Goal: Task Accomplishment & Management: Manage account settings

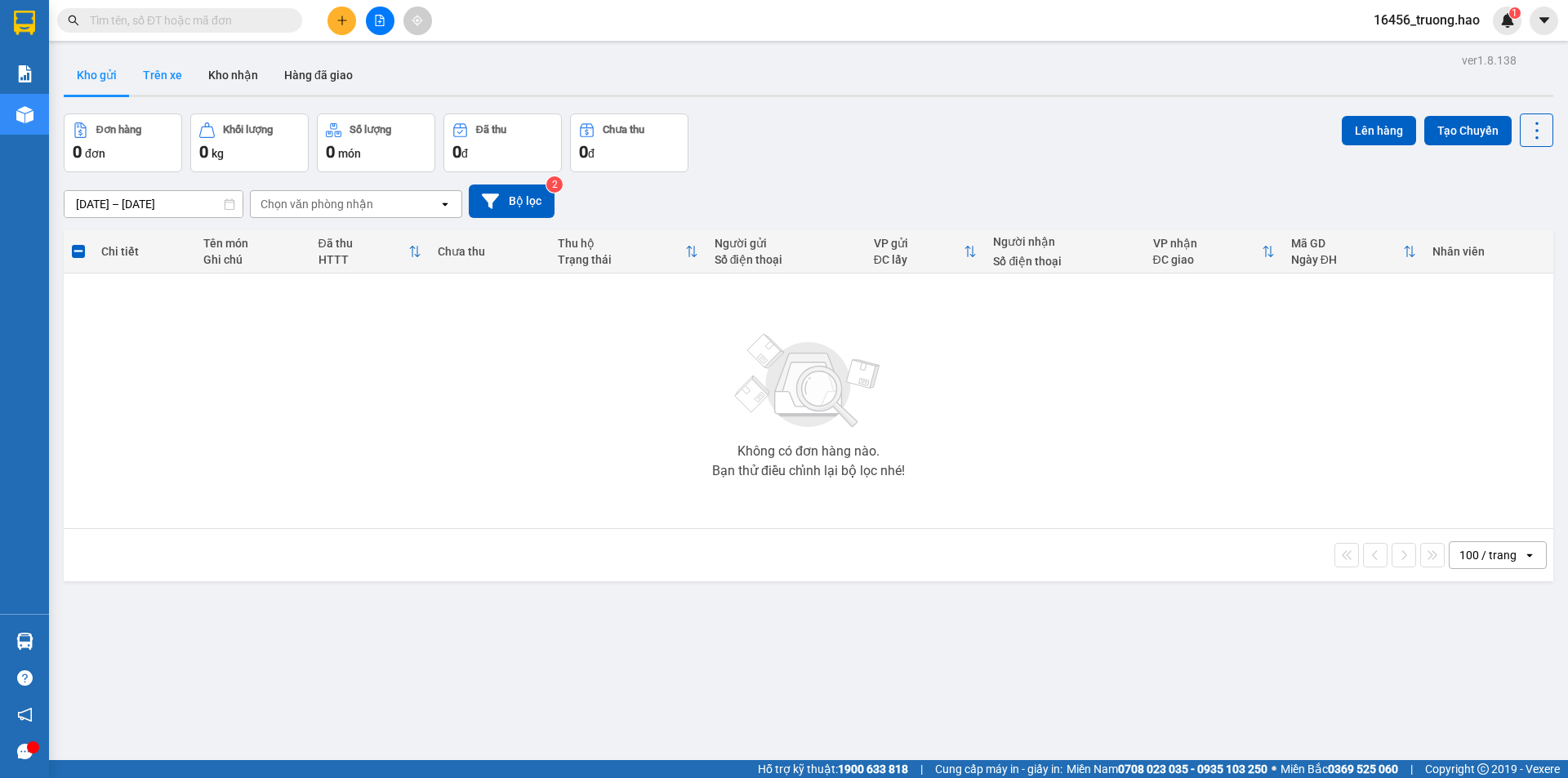
click at [157, 65] on button "Trên xe" at bounding box center [163, 75] width 65 height 39
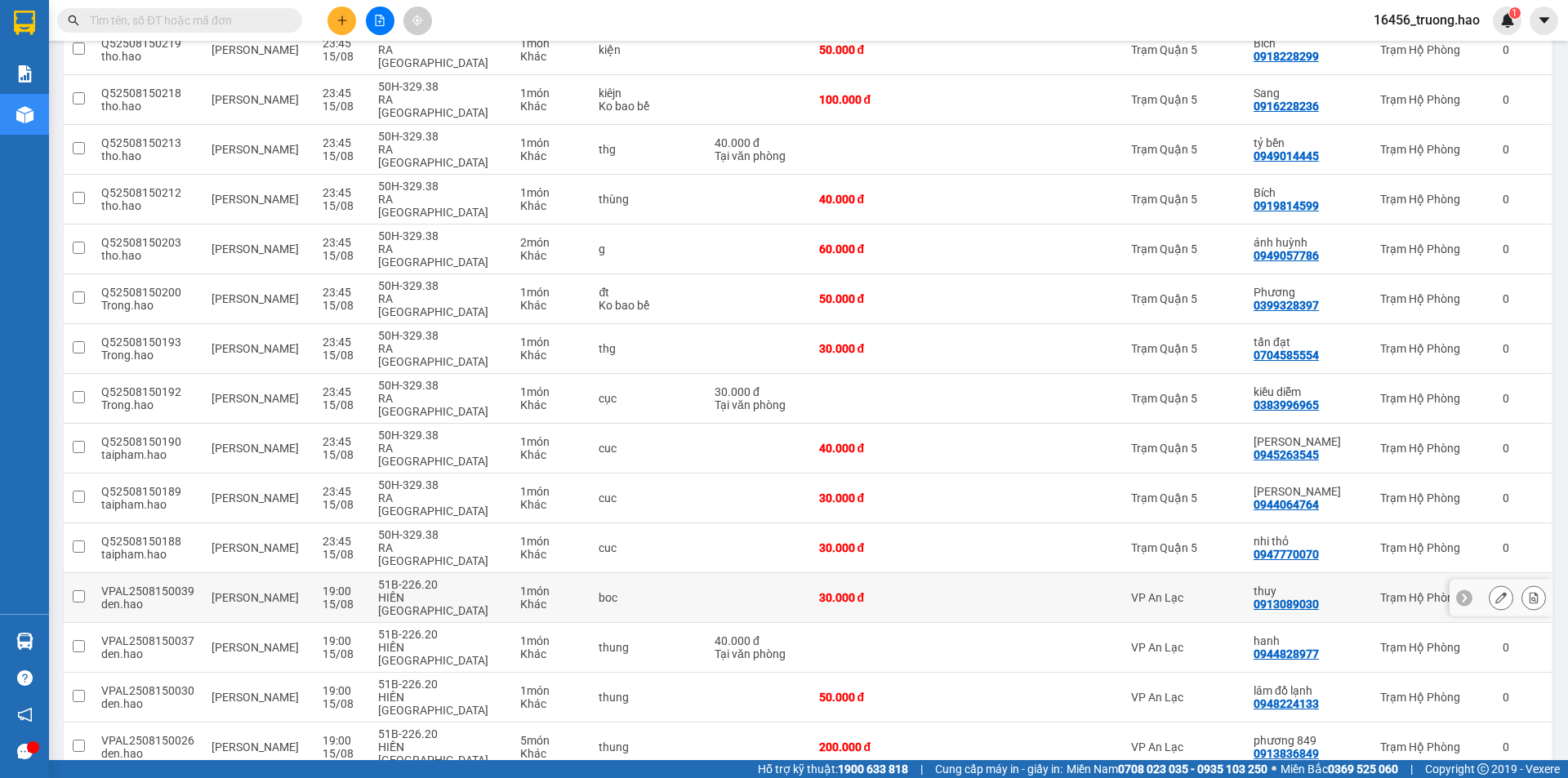
scroll to position [326, 0]
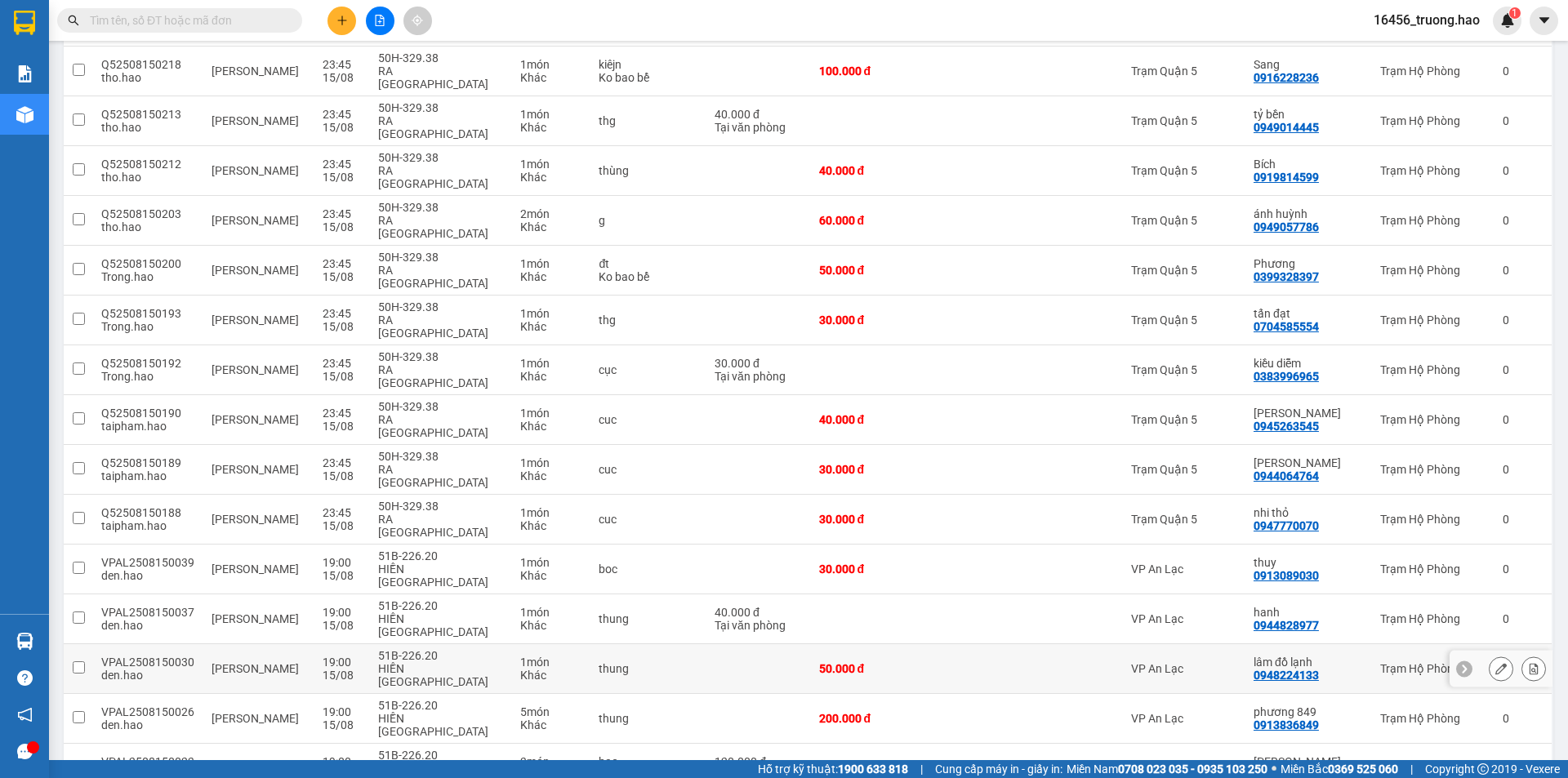
click at [1198, 644] on td "VP An Lạc" at bounding box center [1184, 669] width 123 height 50
checkbox input "true"
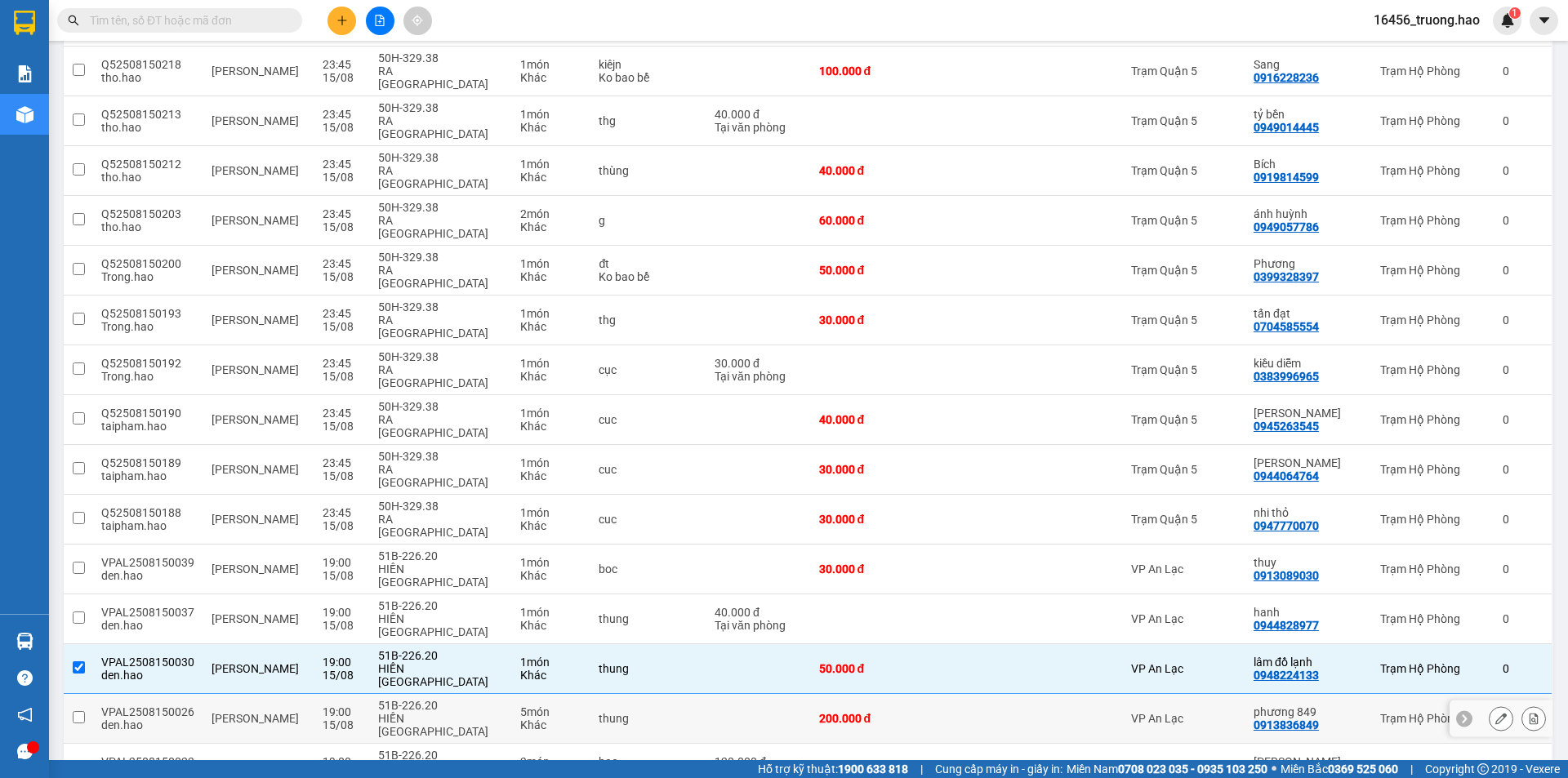
click at [1221, 694] on td "VP An Lạc" at bounding box center [1184, 719] width 123 height 50
checkbox input "true"
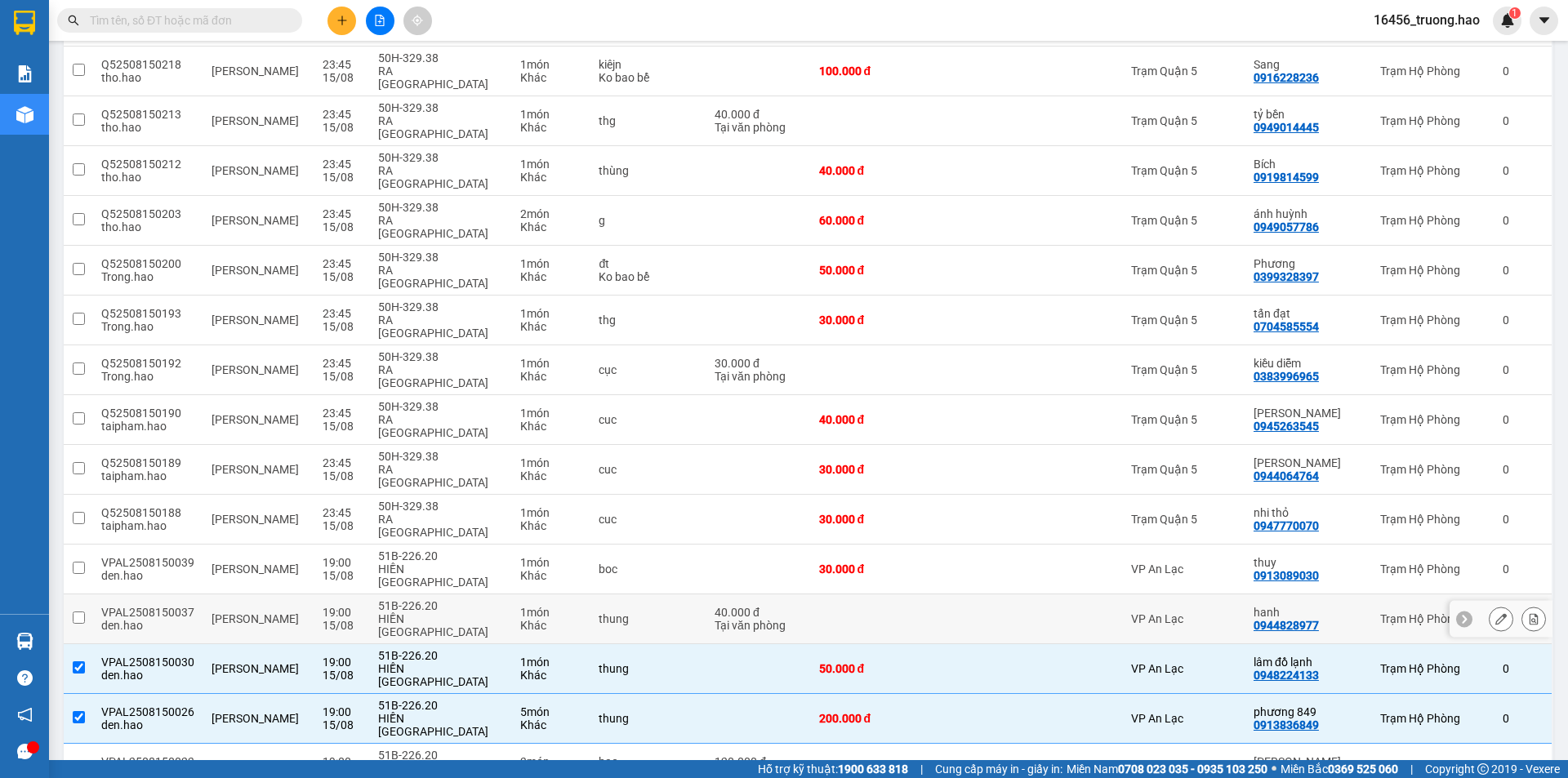
click at [1236, 613] on div "VP An Lạc" at bounding box center [1184, 619] width 106 height 13
checkbox input "true"
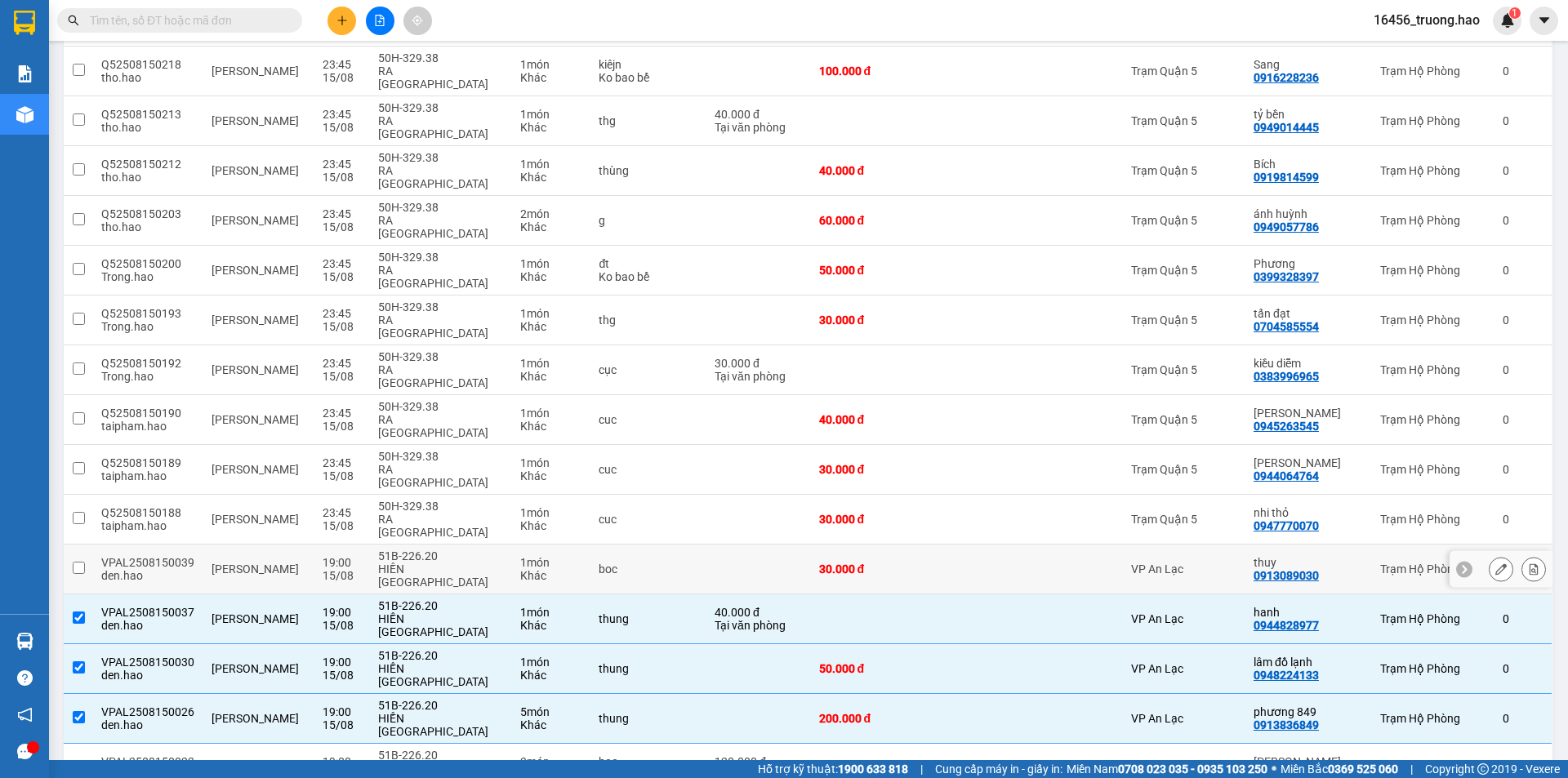
click at [1236, 544] on td "VP An Lạc" at bounding box center [1184, 569] width 123 height 50
checkbox input "true"
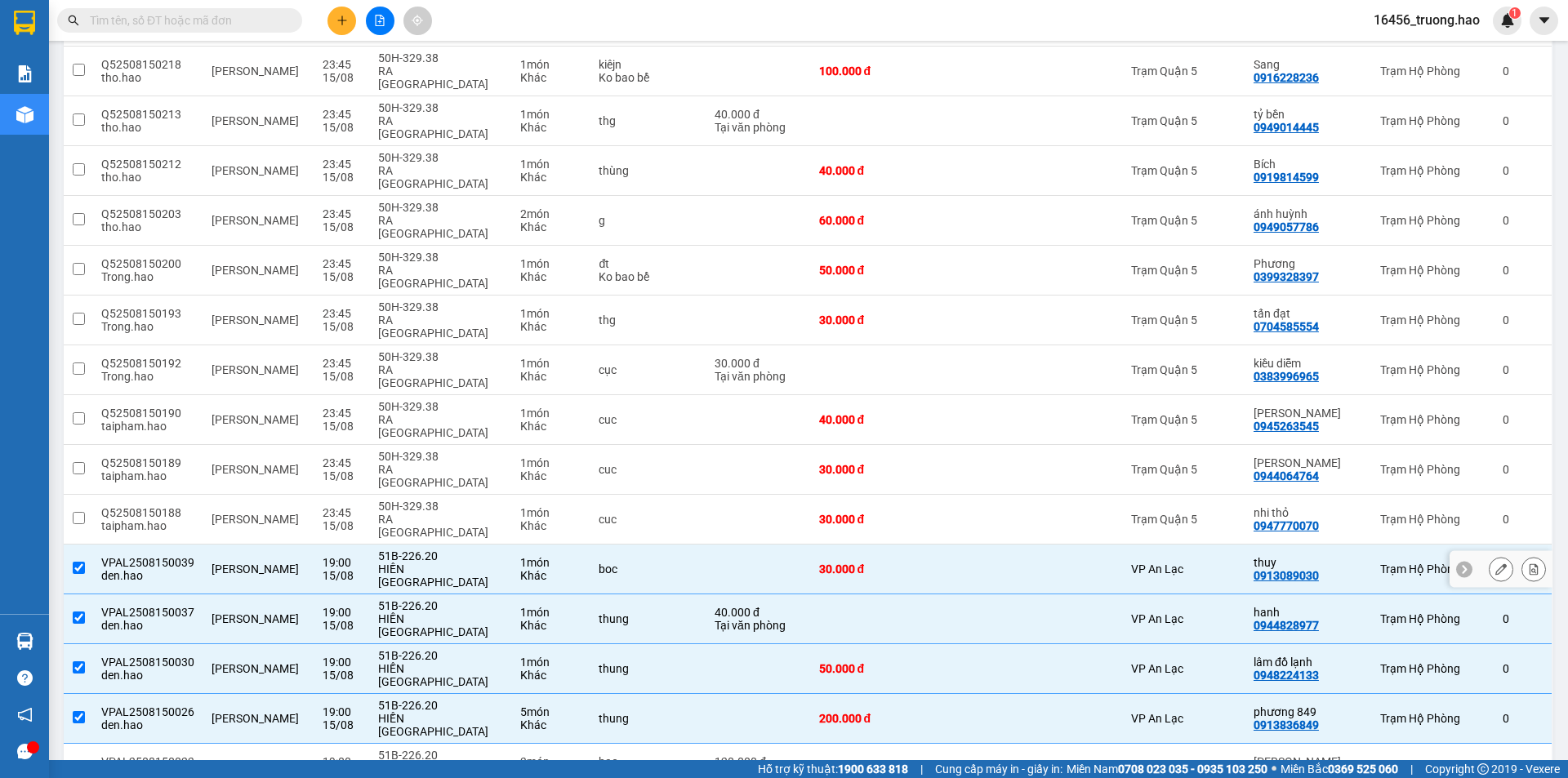
scroll to position [408, 0]
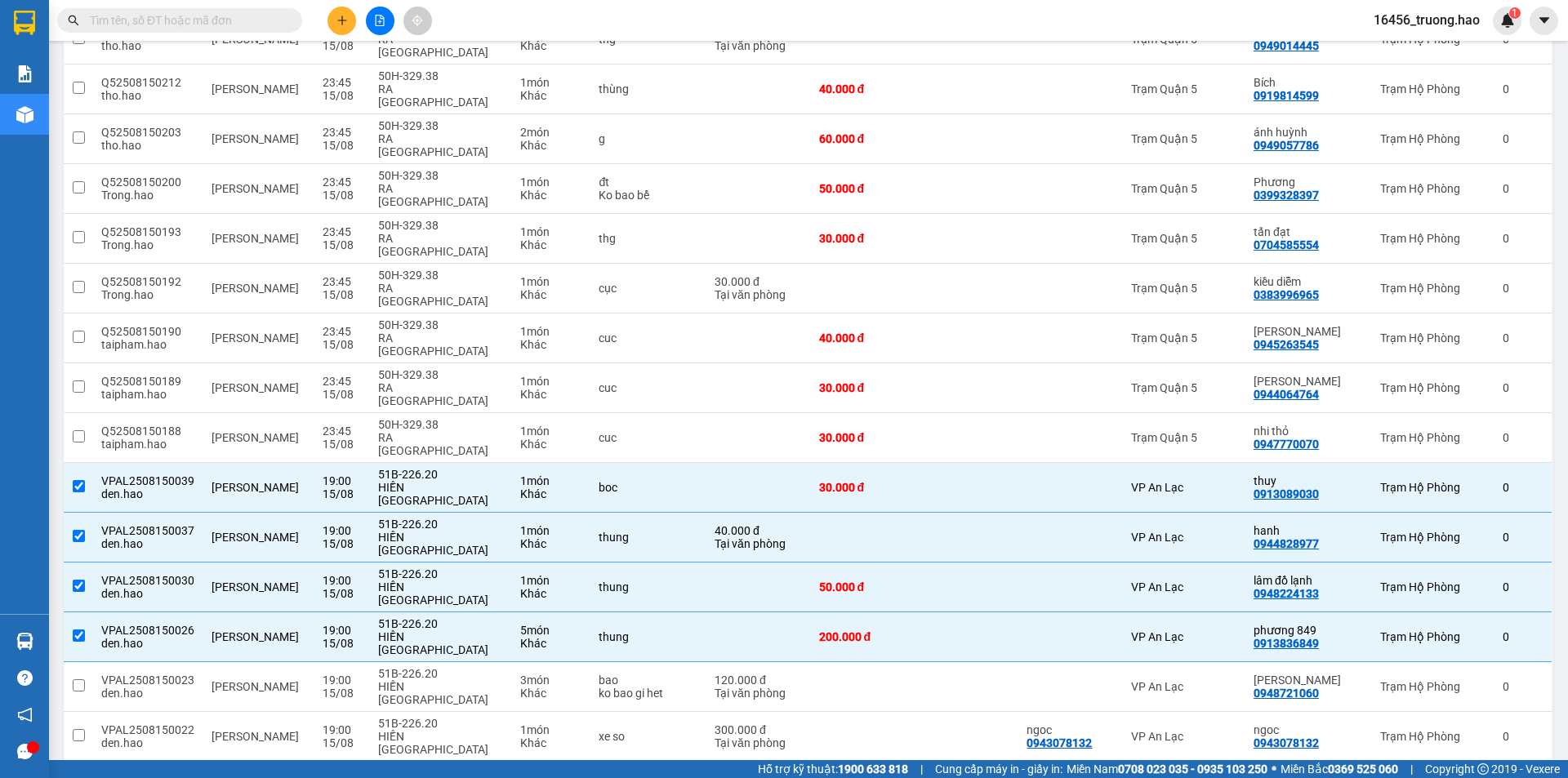
click at [1229, 777] on div "VP An Lạc" at bounding box center [1184, 786] width 106 height 13
checkbox input "true"
click at [1245, 663] on td "VP An Lạc" at bounding box center [1184, 687] width 123 height 50
checkbox input "true"
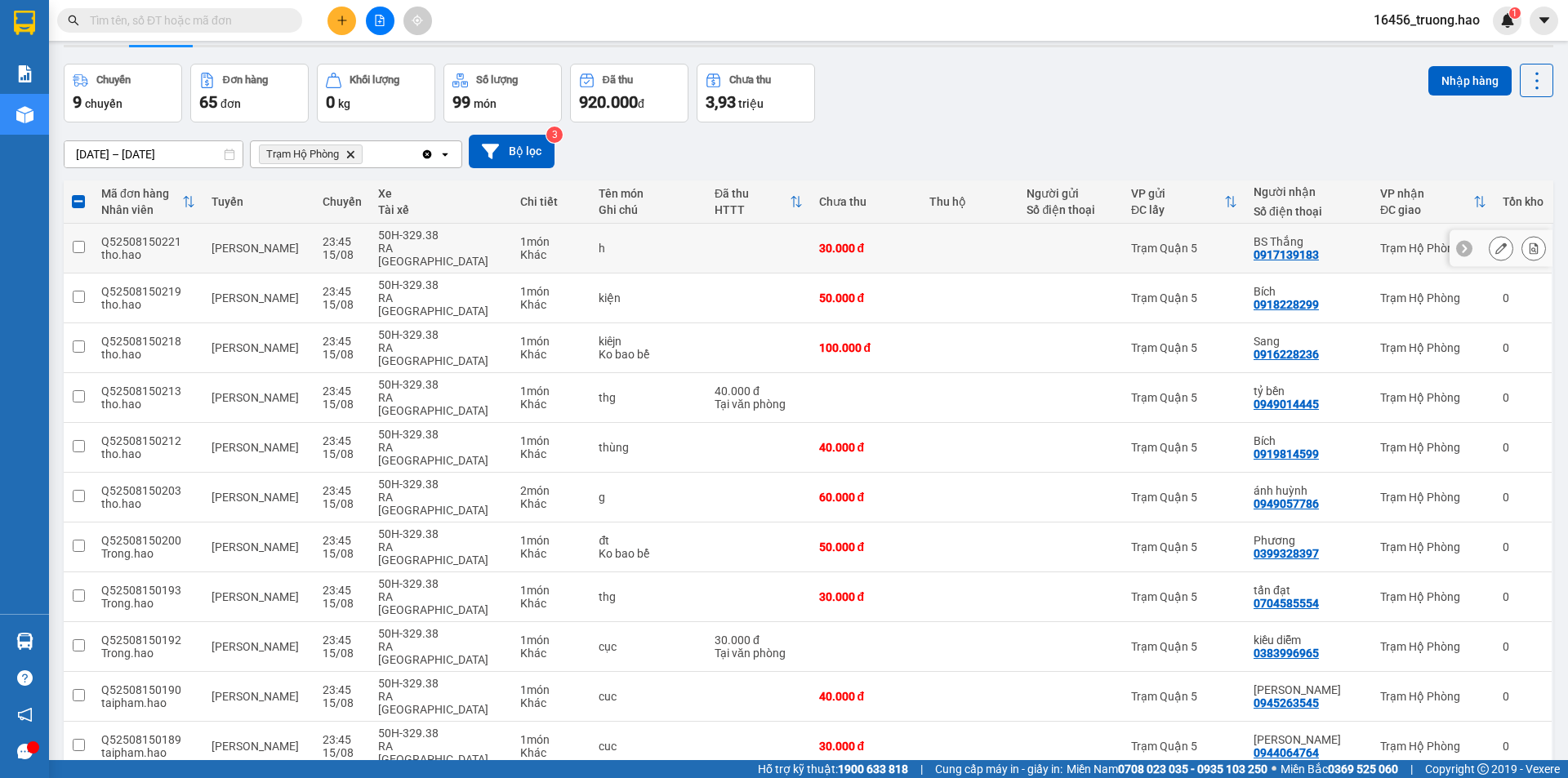
scroll to position [0, 0]
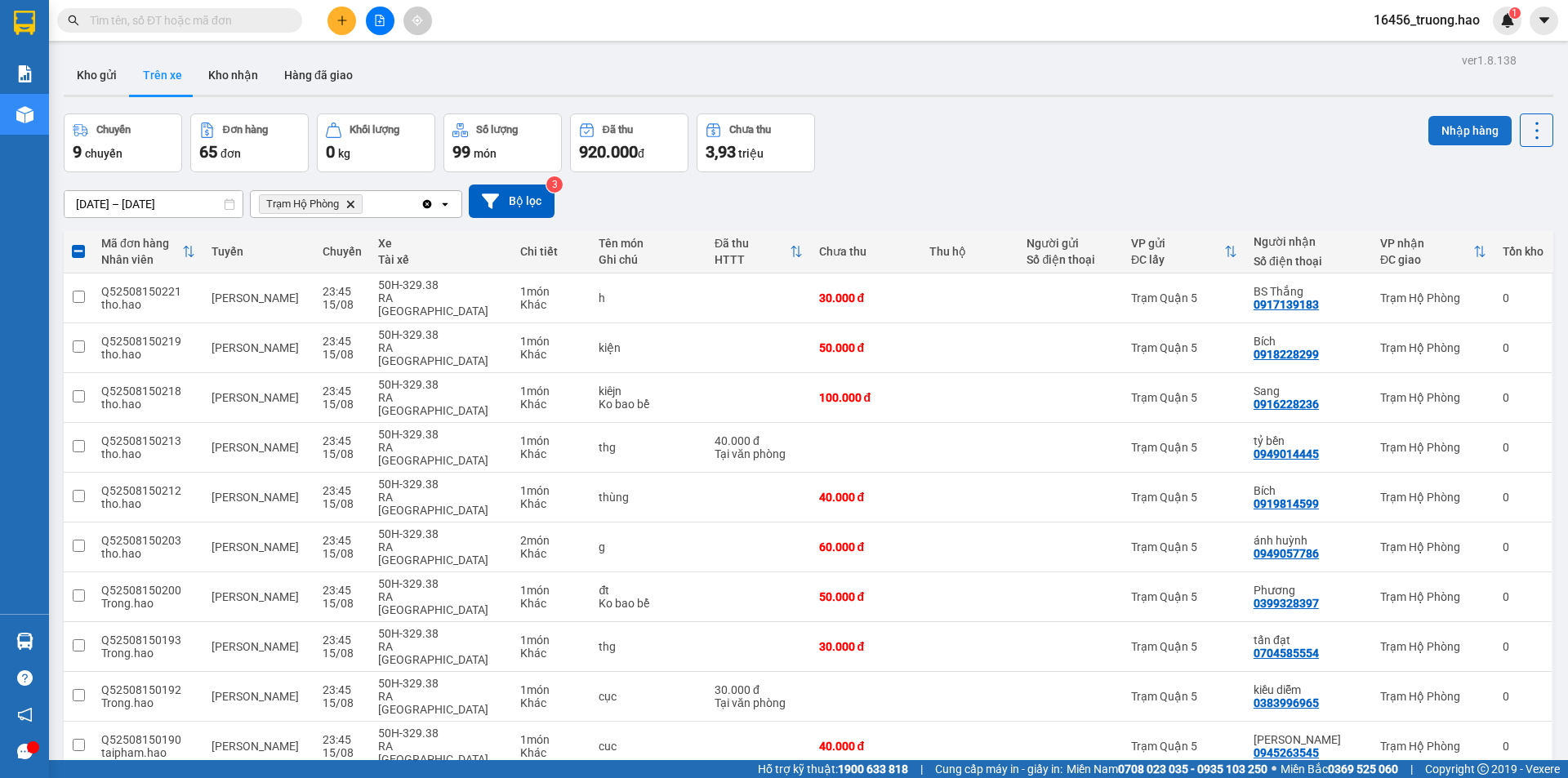
click at [1439, 133] on button "Nhập hàng" at bounding box center [1471, 131] width 84 height 29
checkbox input "false"
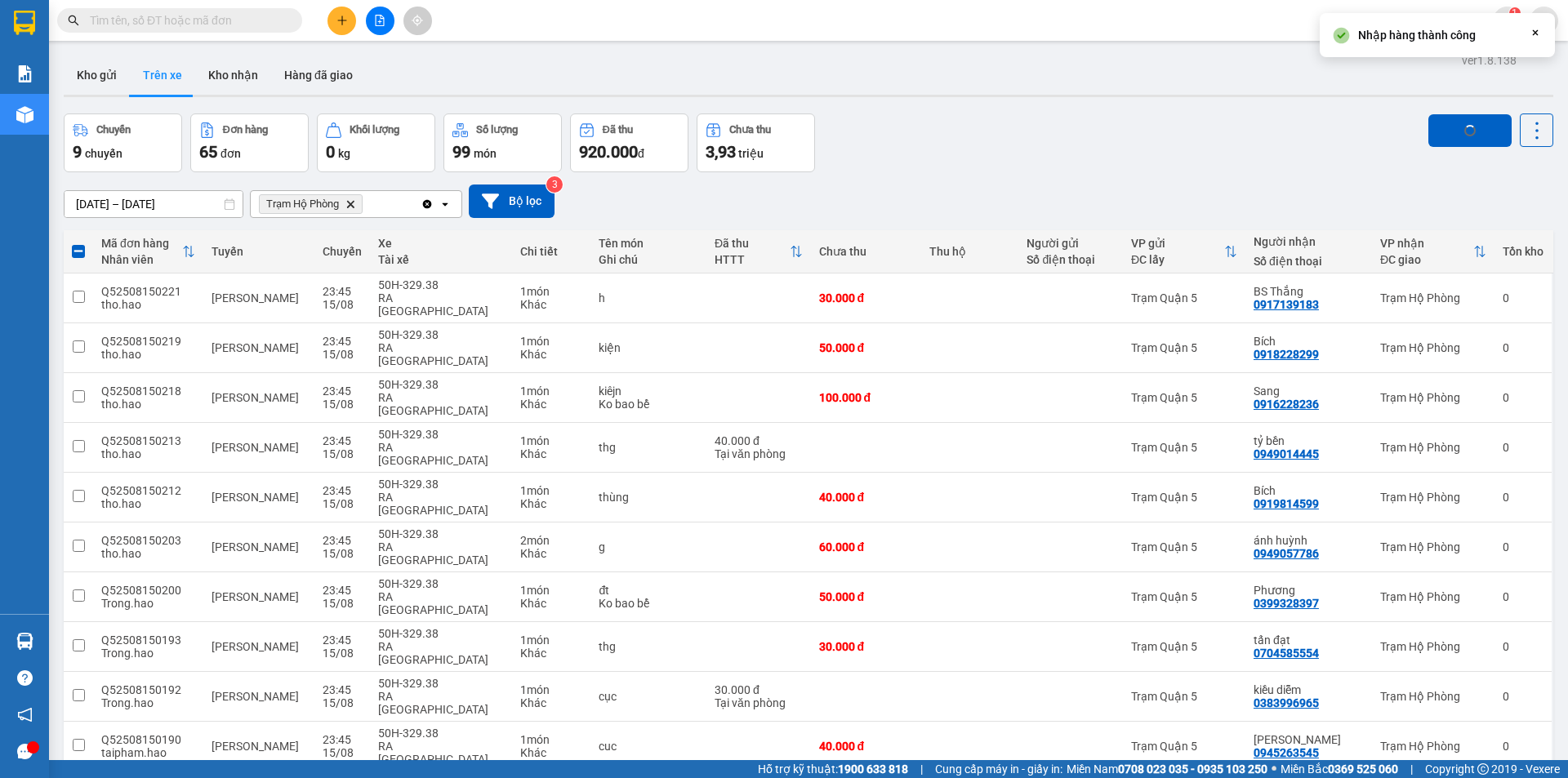
checkbox input "false"
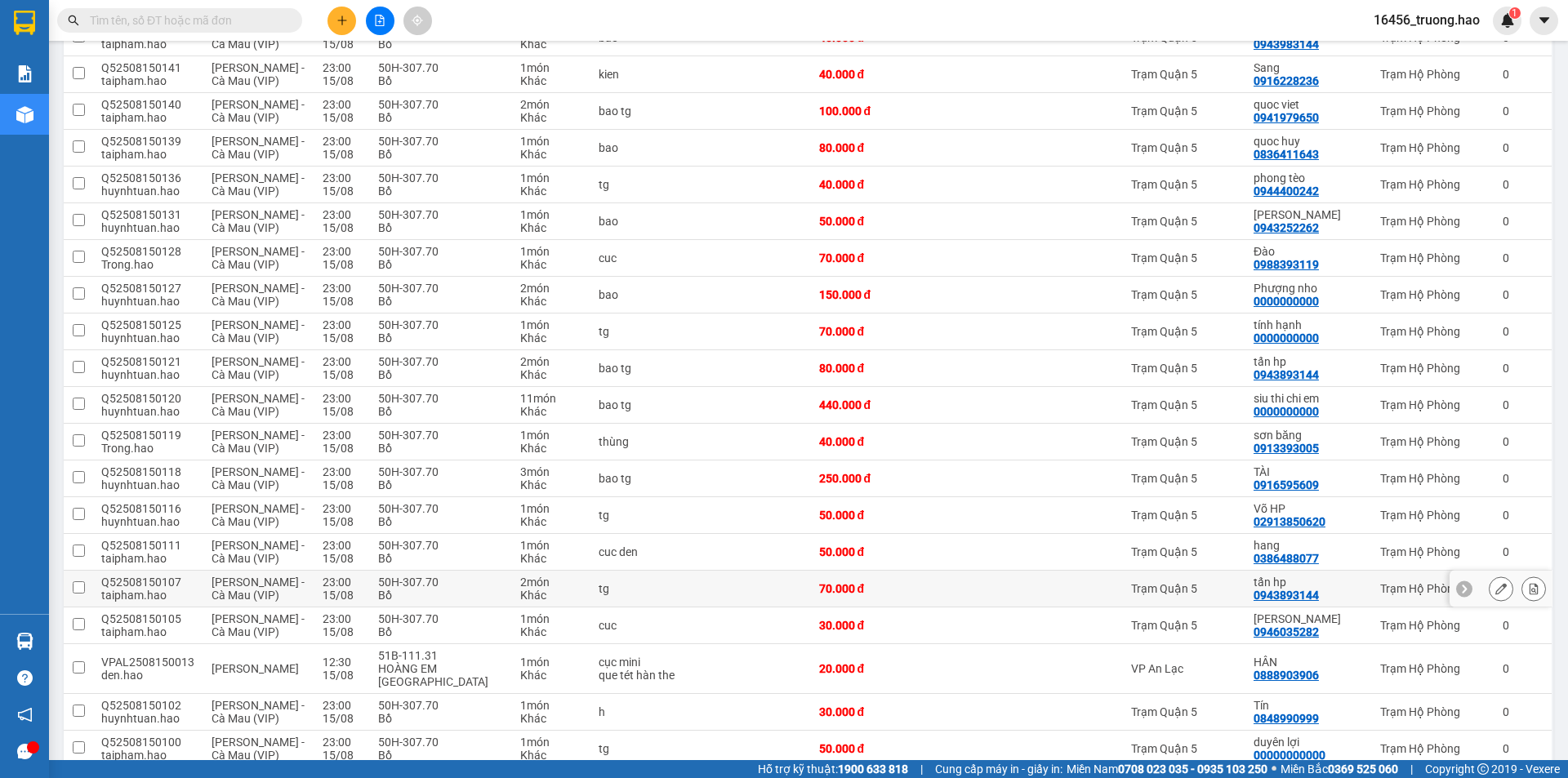
scroll to position [1470, 0]
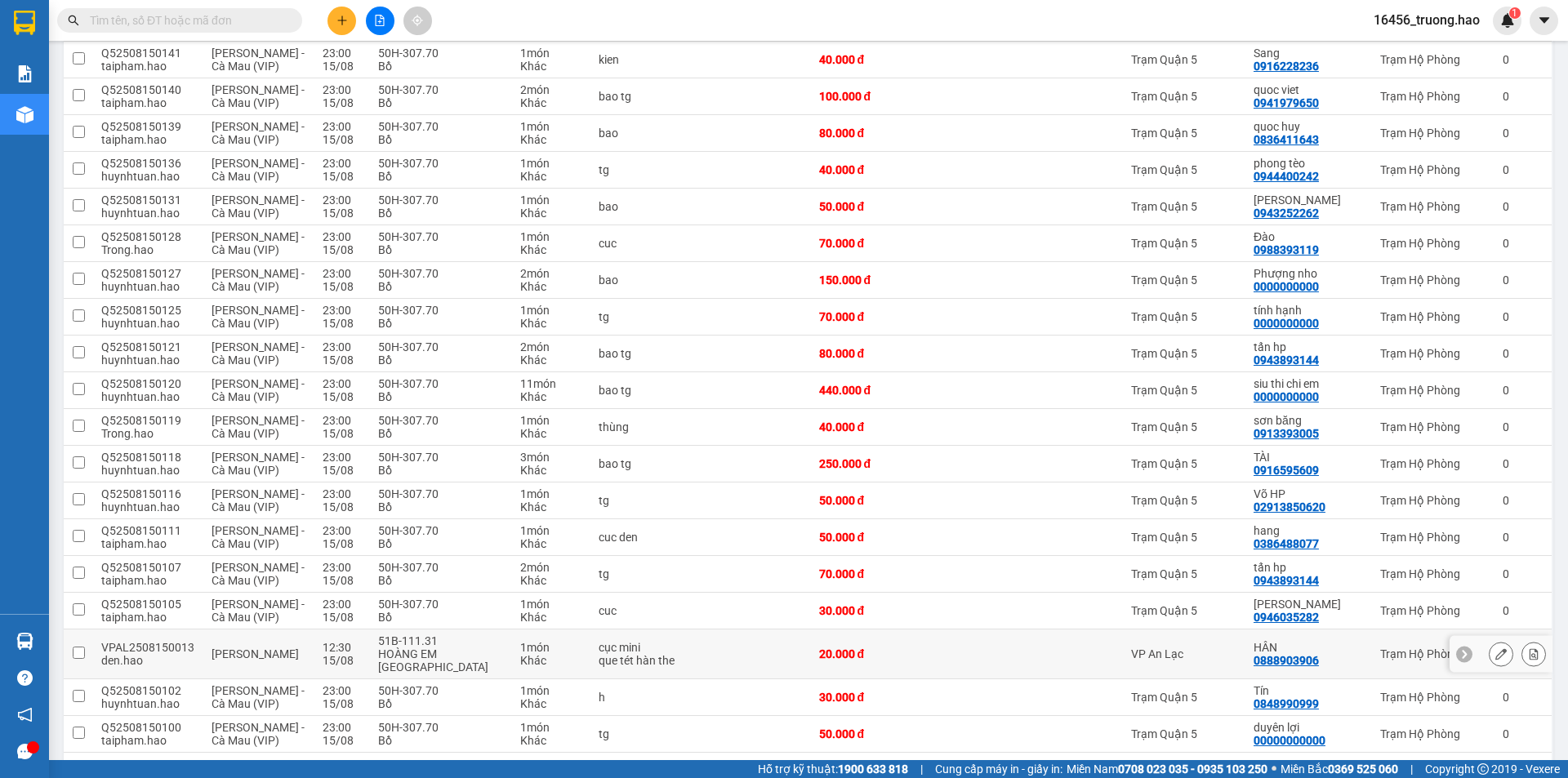
click at [1231, 630] on td "VP An Lạc" at bounding box center [1184, 654] width 123 height 50
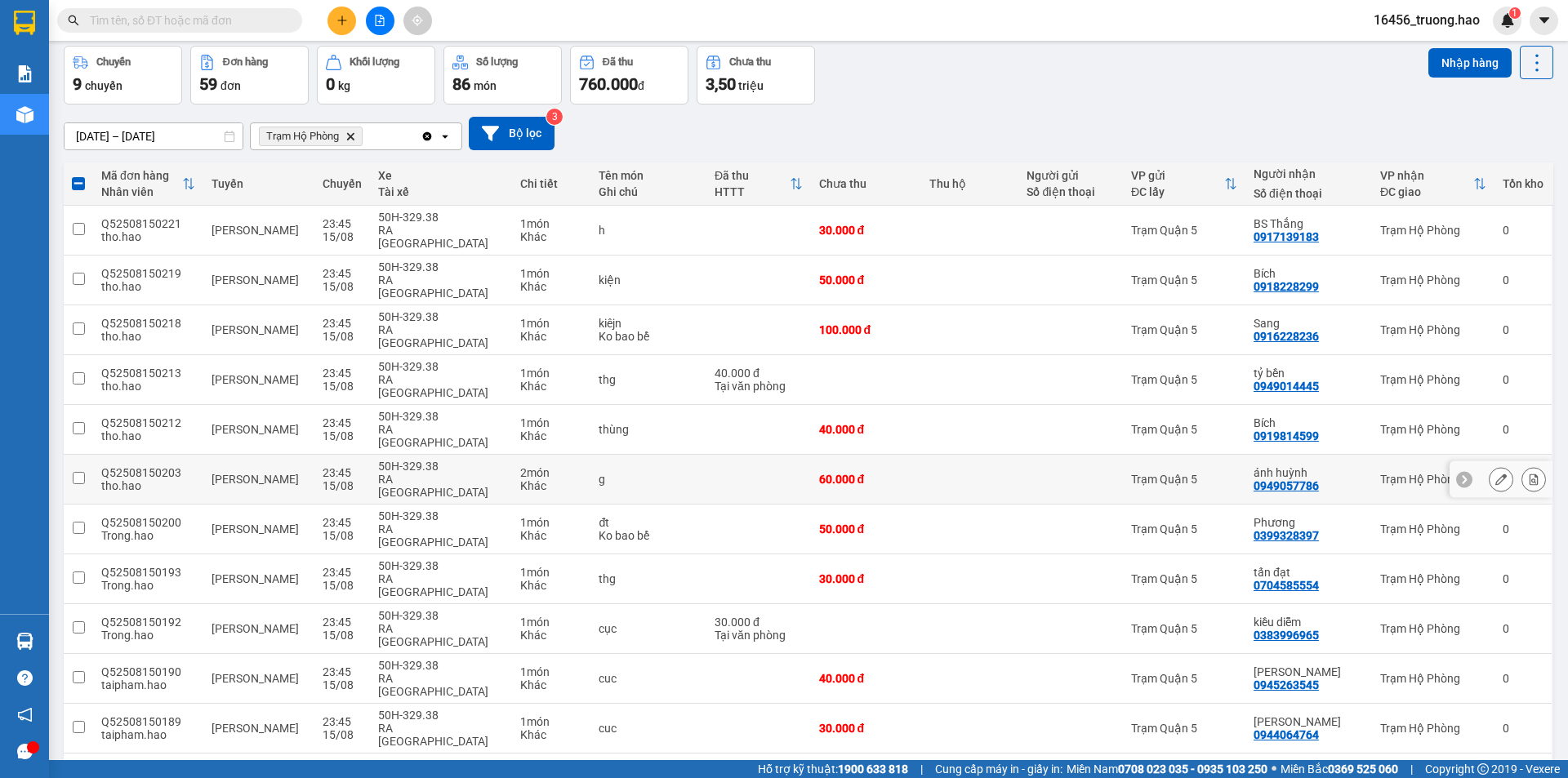
scroll to position [0, 0]
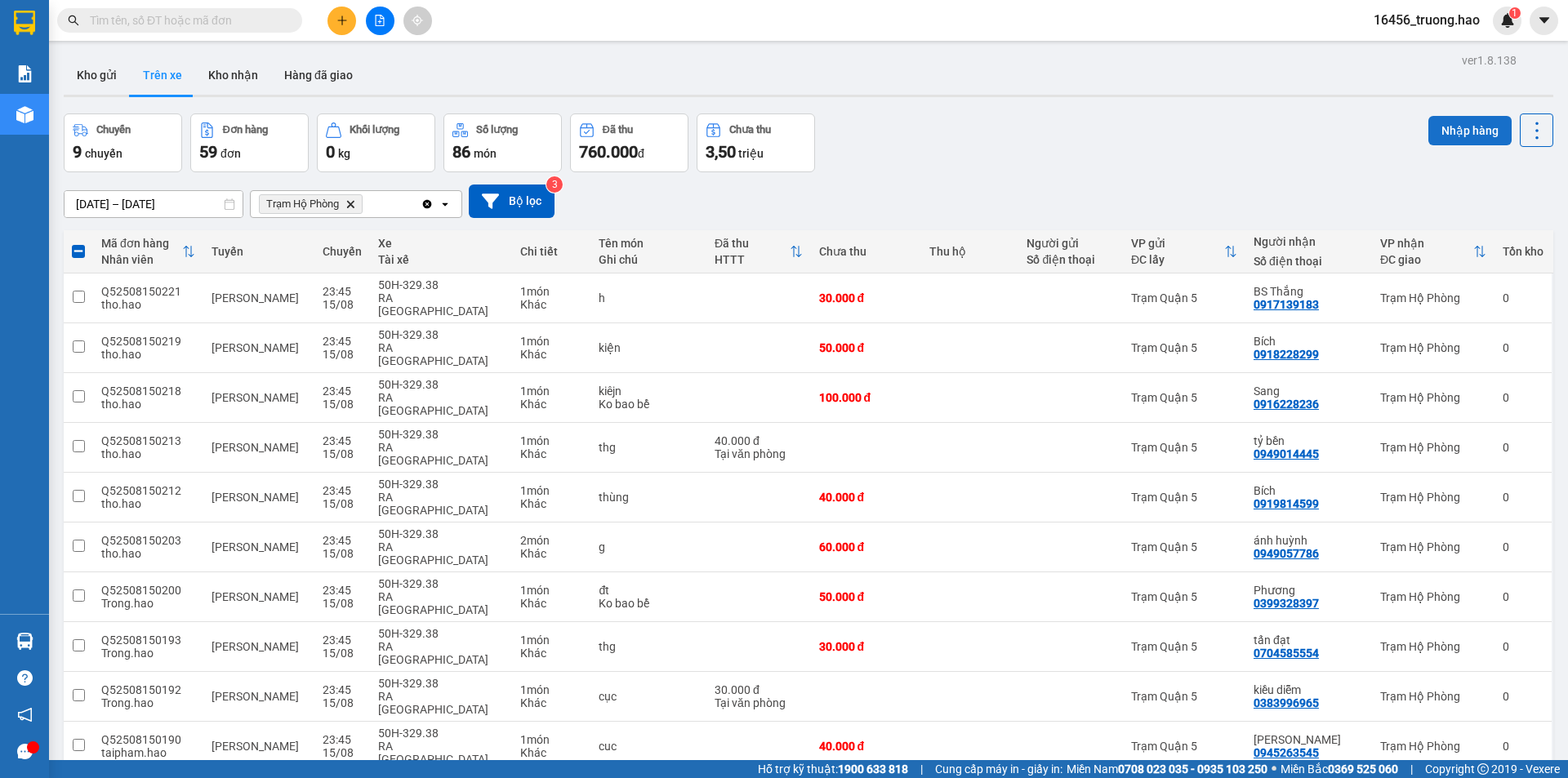
click at [1438, 133] on button "Nhập hàng" at bounding box center [1471, 131] width 84 height 29
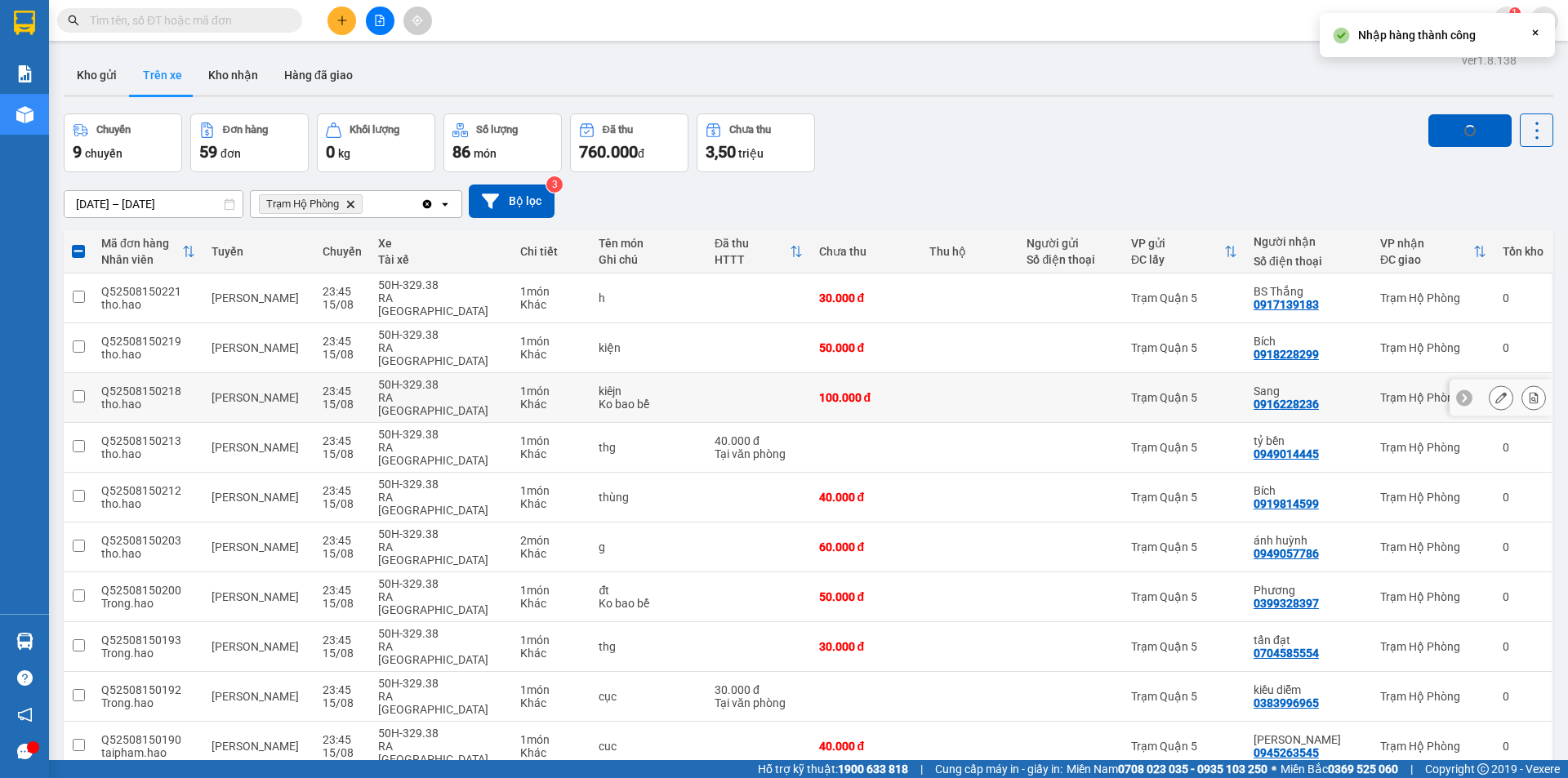
checkbox input "false"
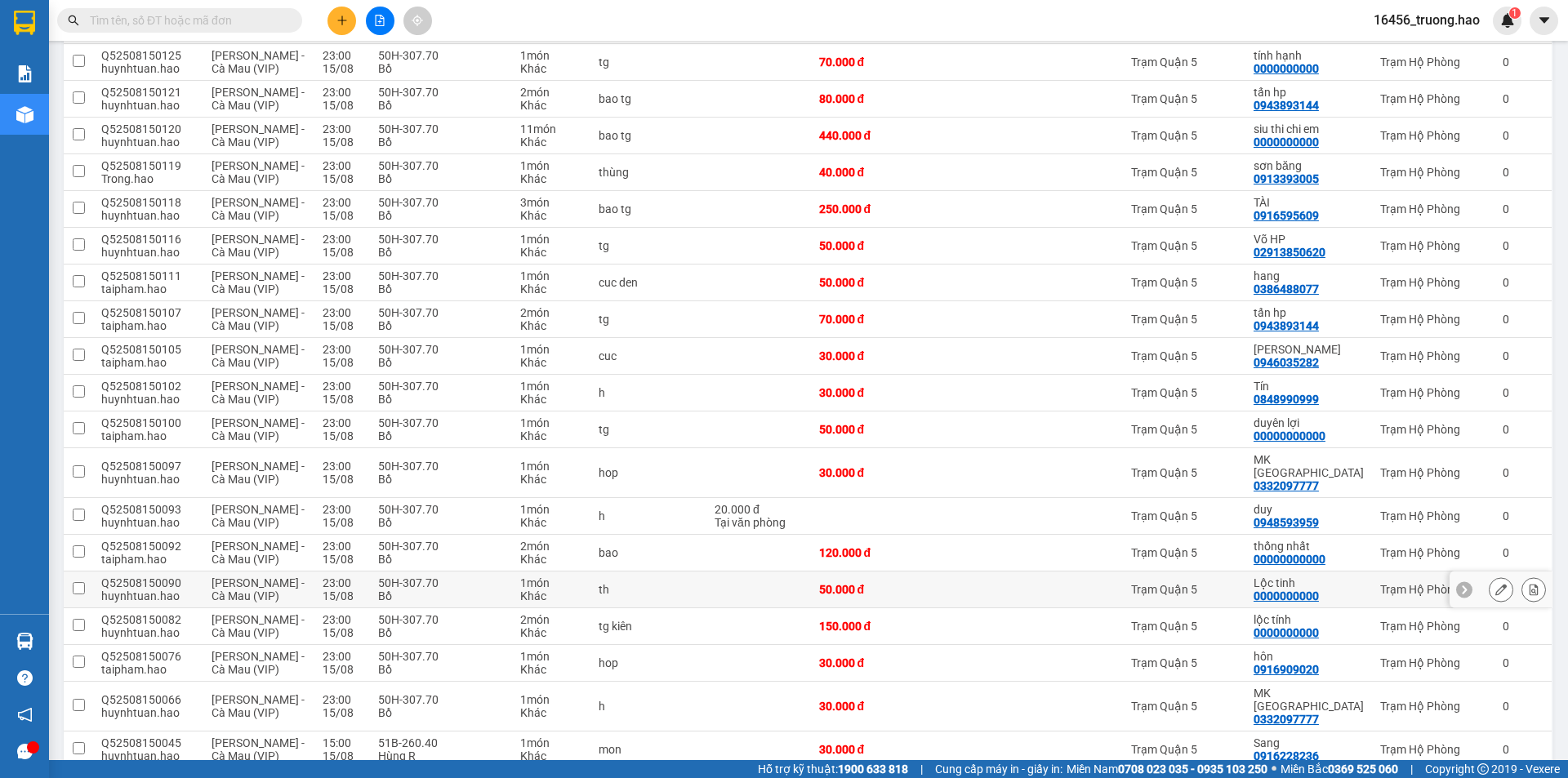
scroll to position [1751, 0]
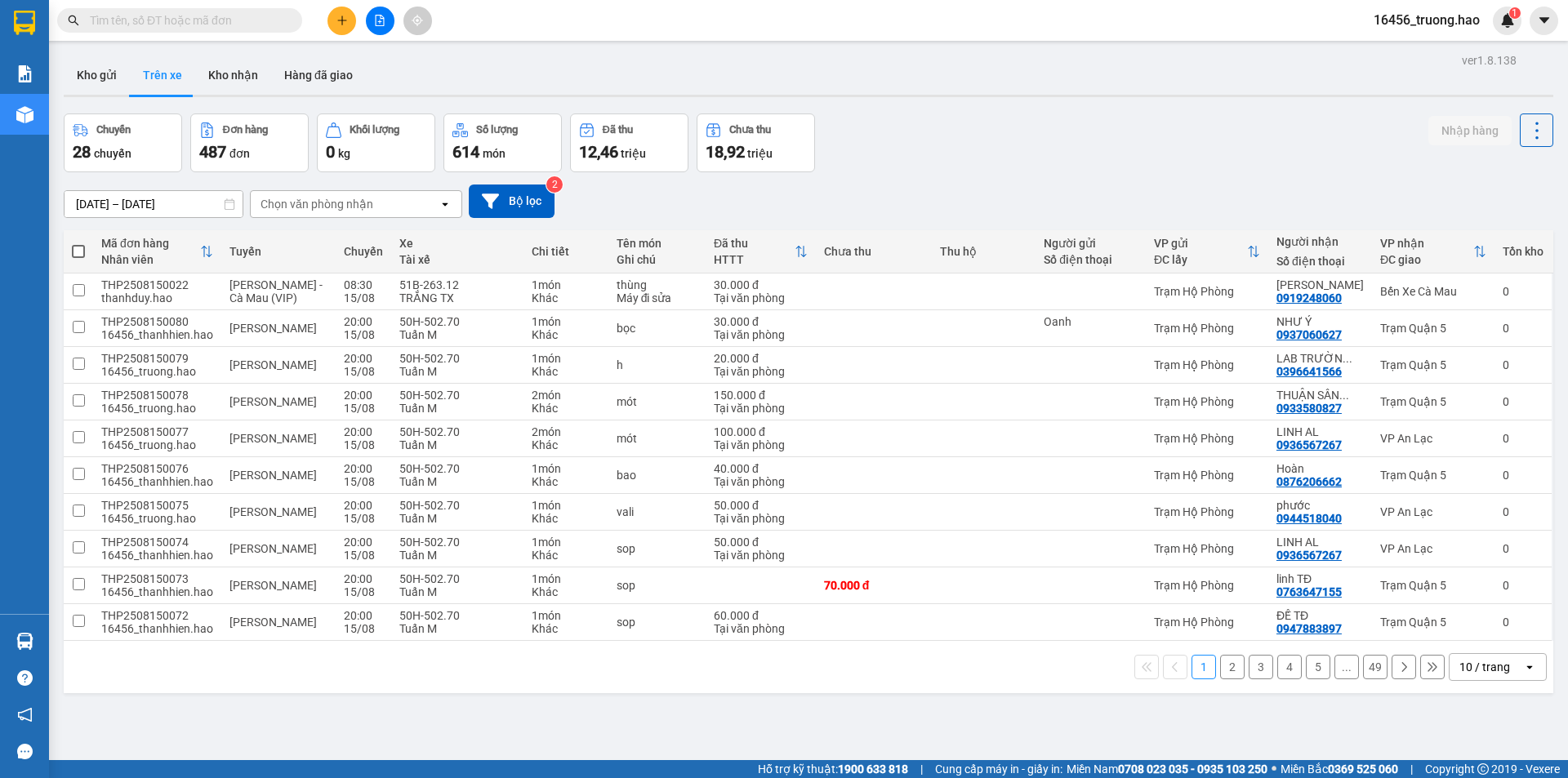
click at [1489, 656] on div "10 / trang" at bounding box center [1486, 667] width 74 height 26
click at [1466, 623] on span "100 / trang" at bounding box center [1479, 632] width 59 height 16
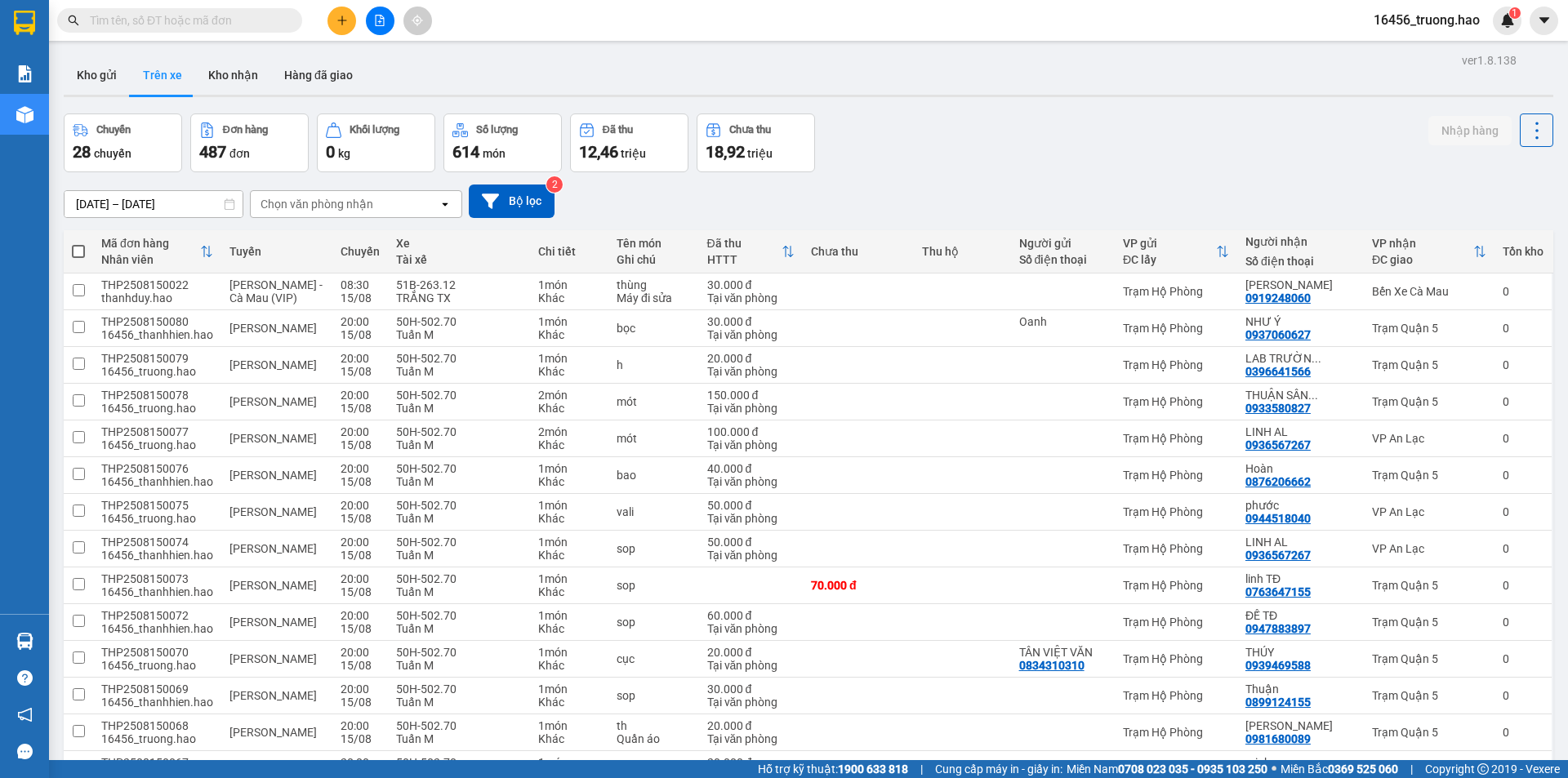
click at [328, 212] on div "Chọn văn phòng nhận" at bounding box center [317, 204] width 113 height 16
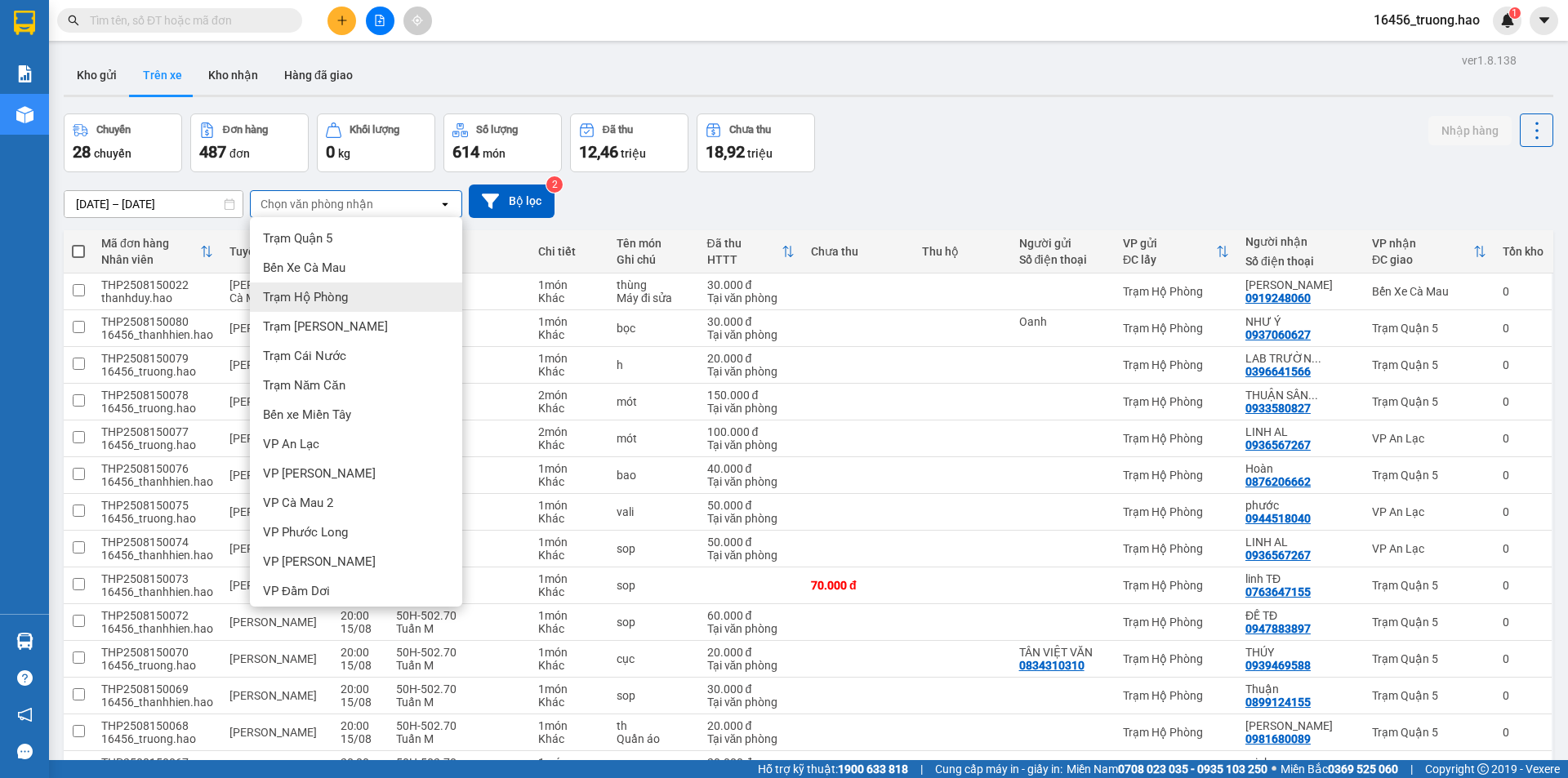
click at [346, 296] on span "Trạm Hộ Phòng" at bounding box center [305, 297] width 85 height 16
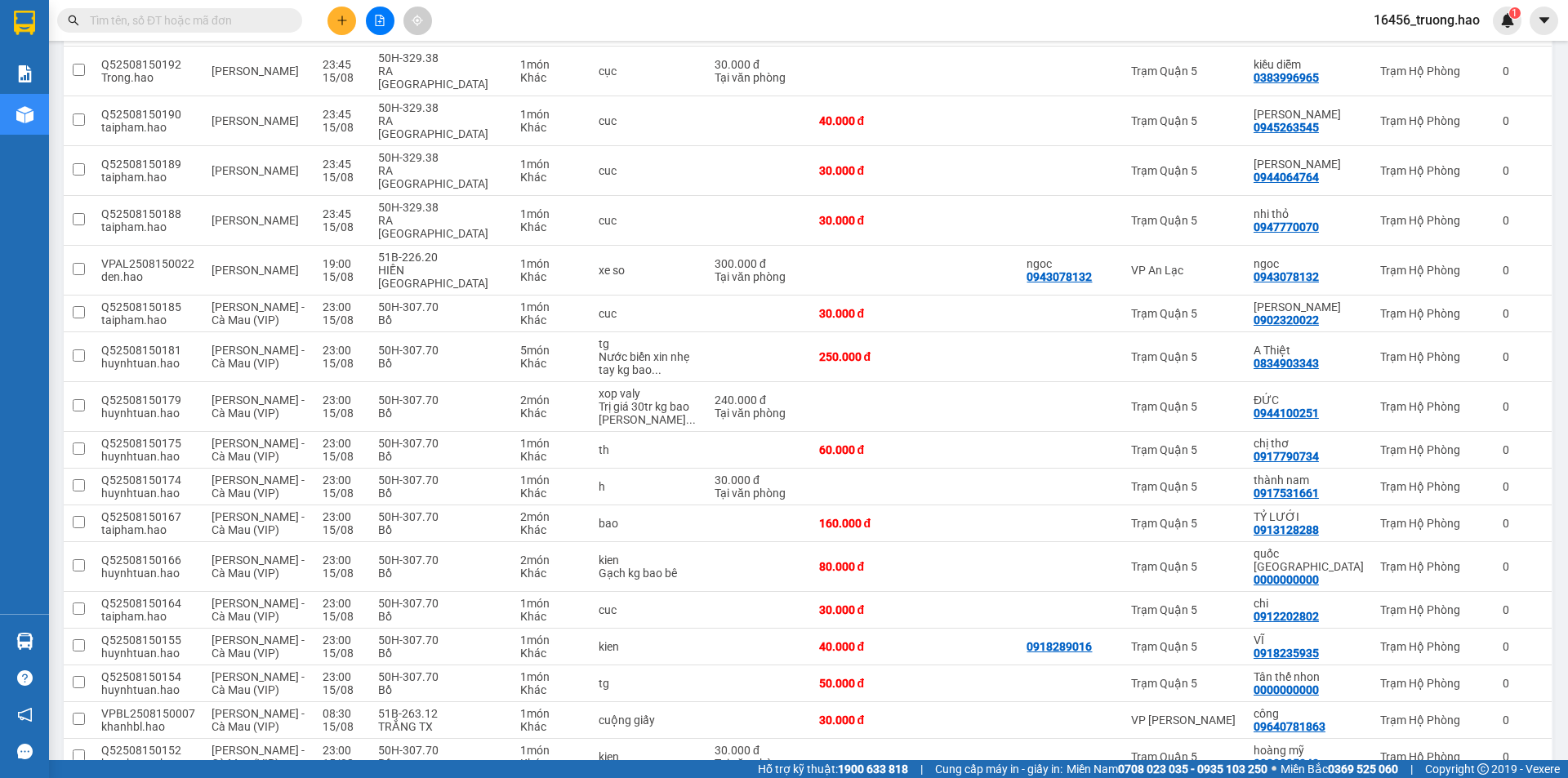
scroll to position [653, 0]
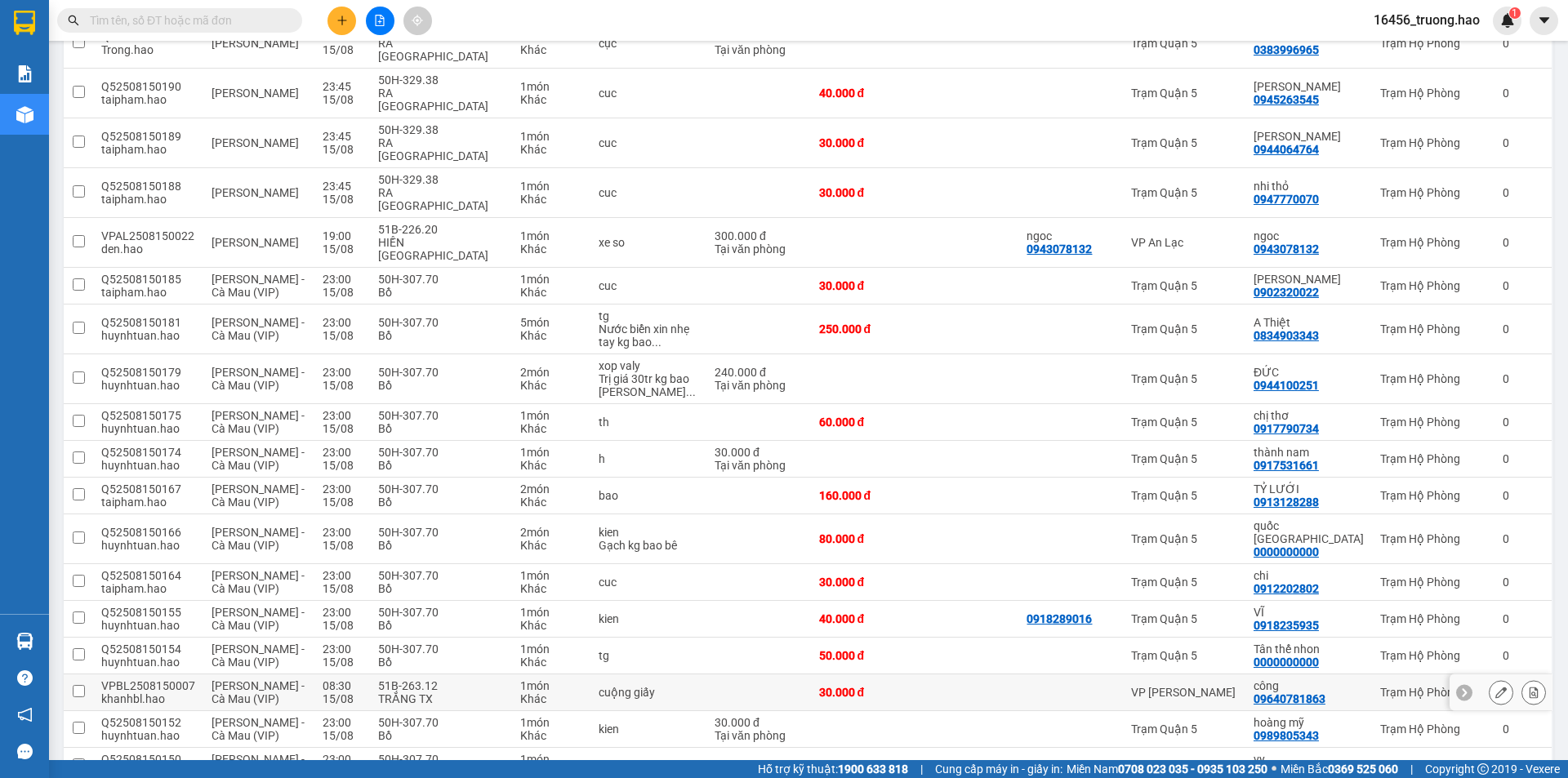
click at [1381, 686] on div "Trạm Hộ Phòng" at bounding box center [1433, 693] width 106 height 13
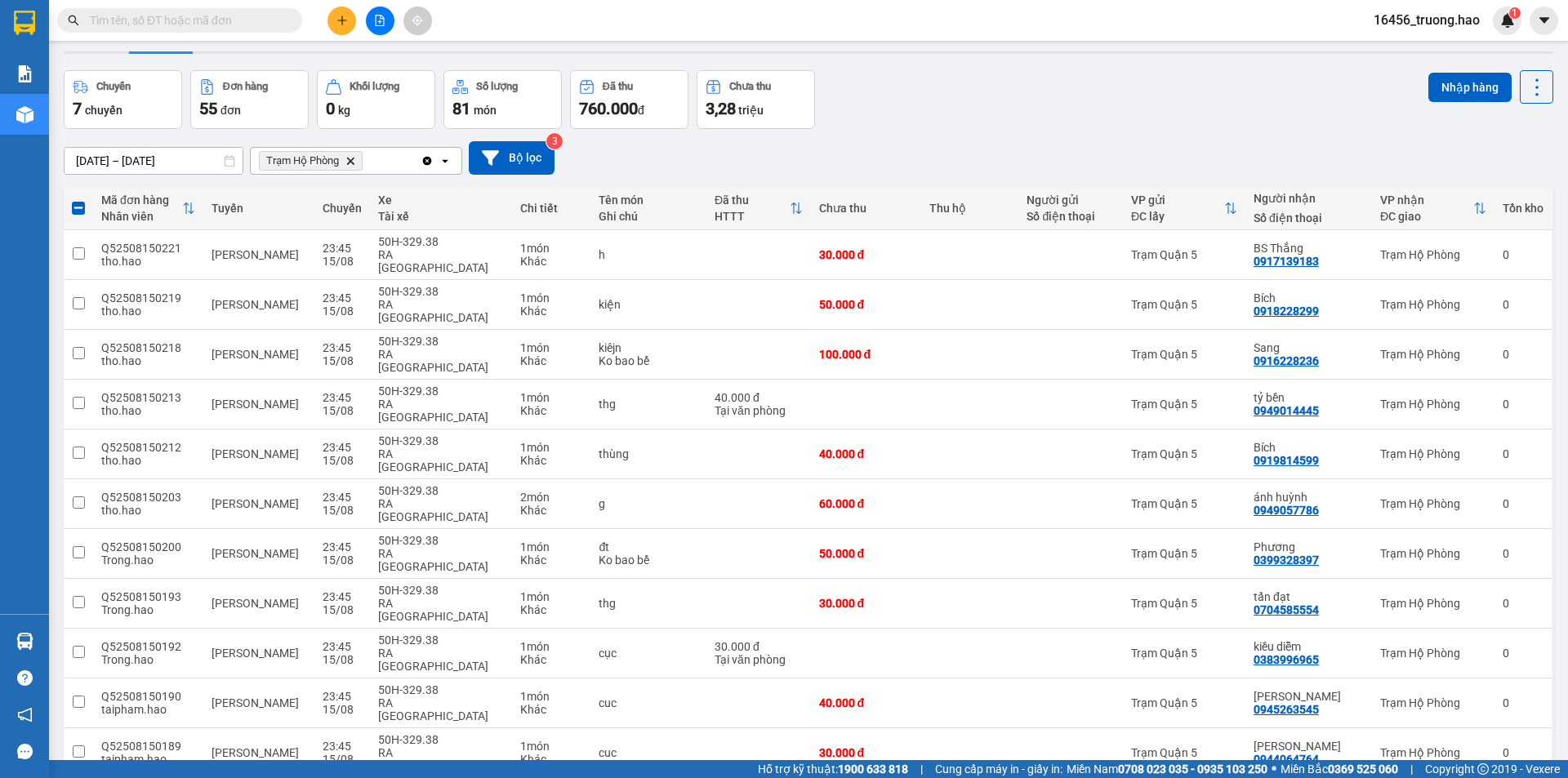
scroll to position [0, 0]
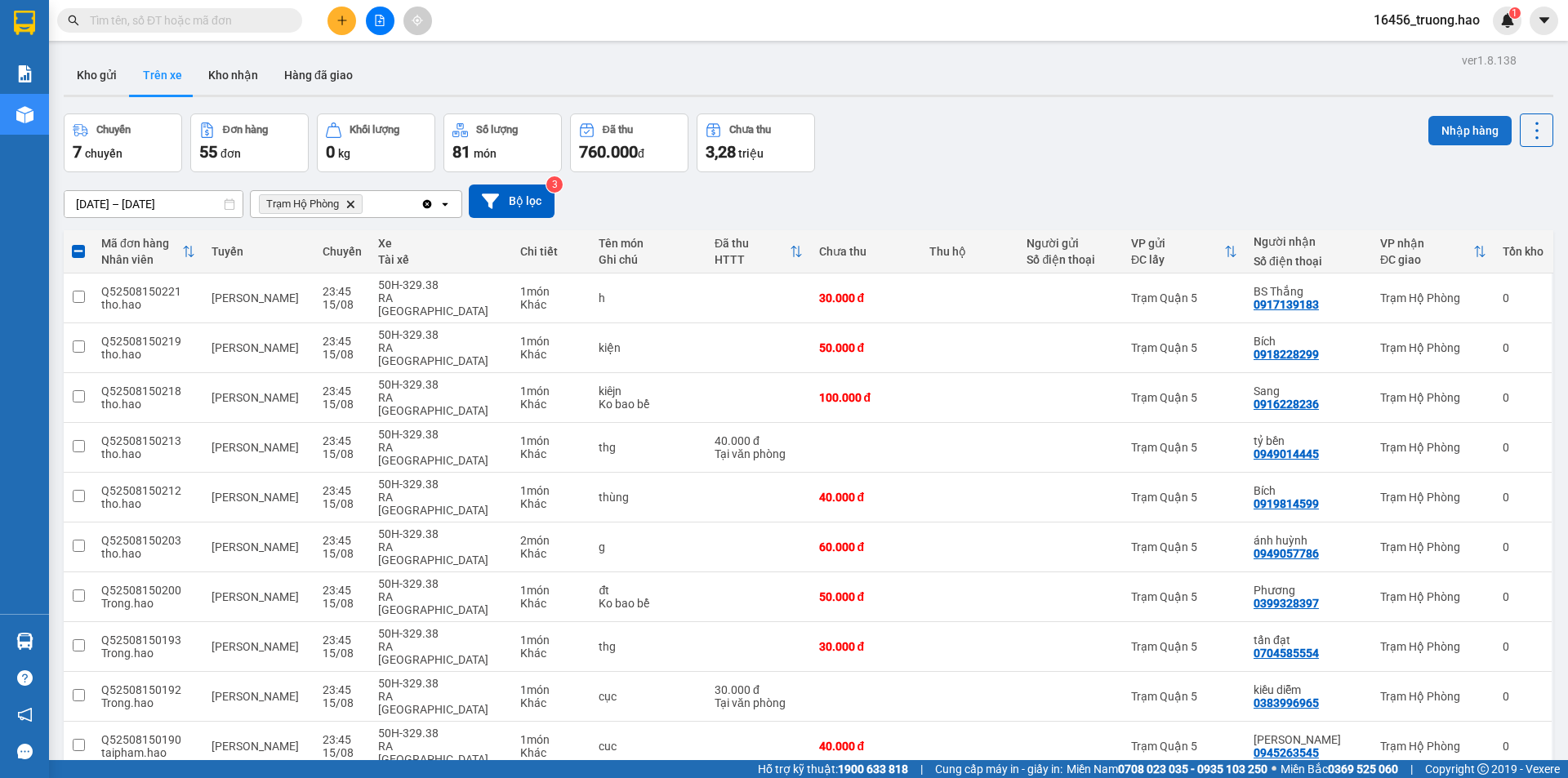
click at [1463, 125] on button "Nhập hàng" at bounding box center [1471, 131] width 84 height 29
checkbox input "false"
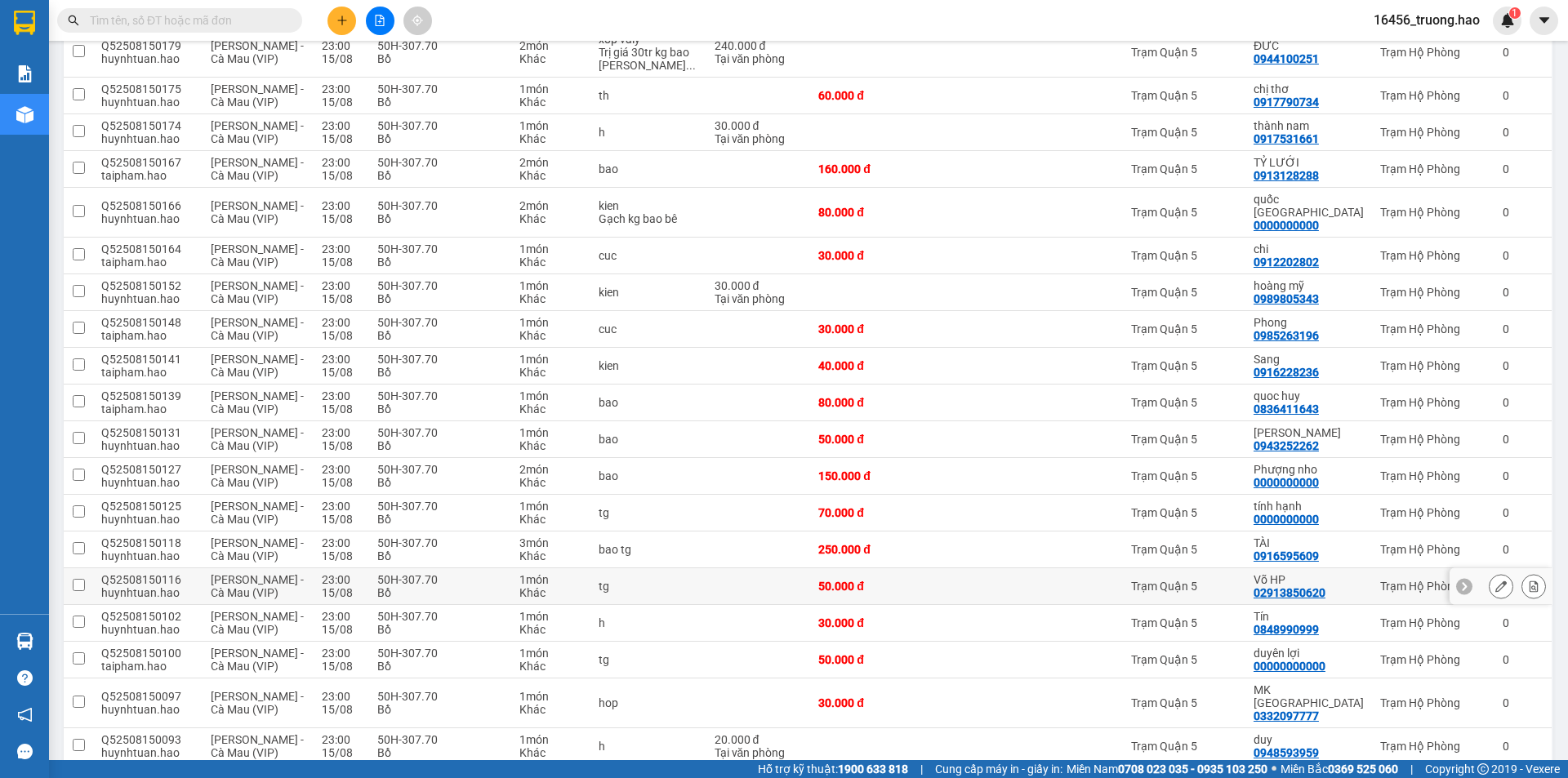
scroll to position [963, 0]
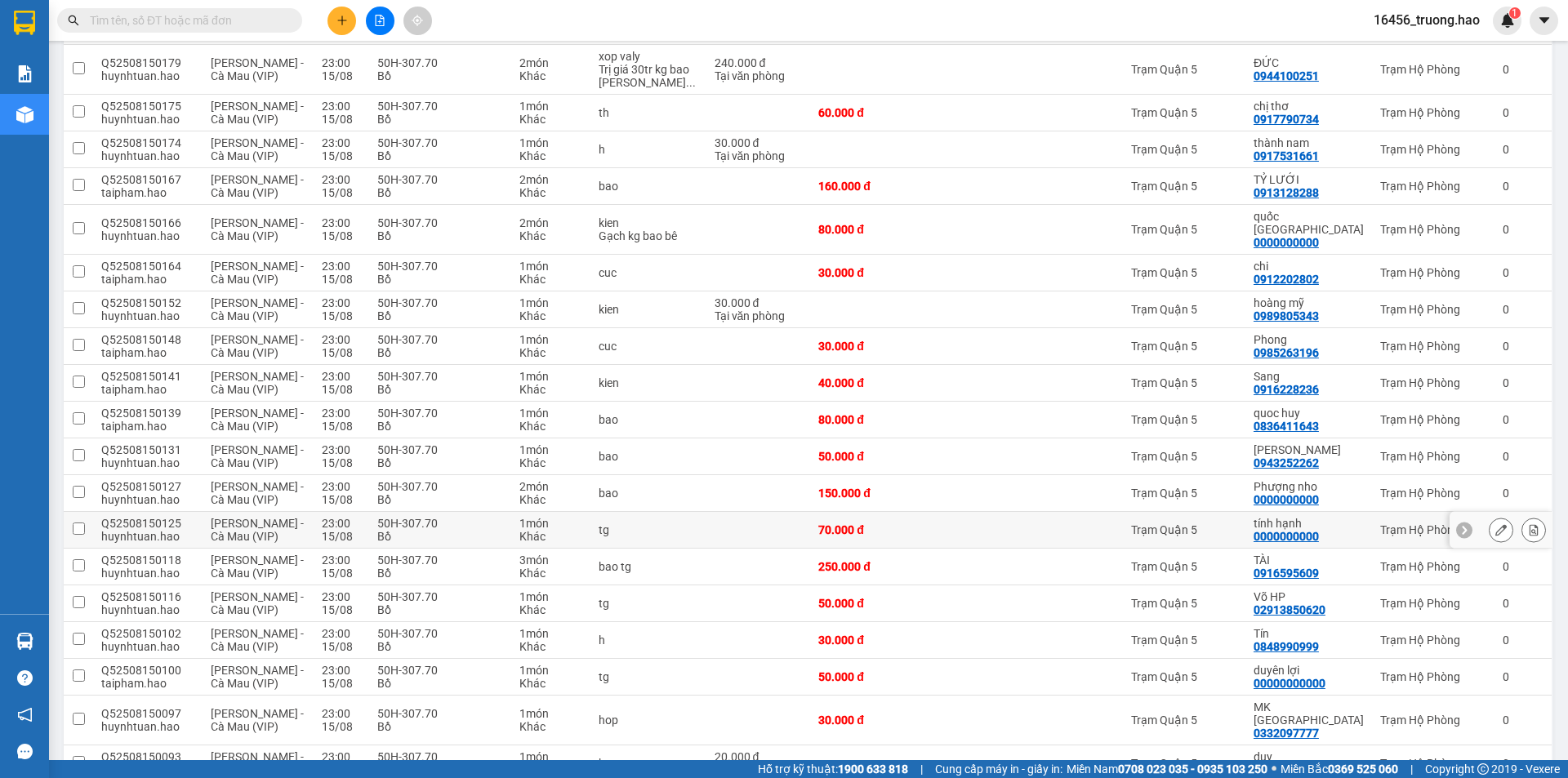
click at [1109, 512] on td at bounding box center [1071, 530] width 105 height 36
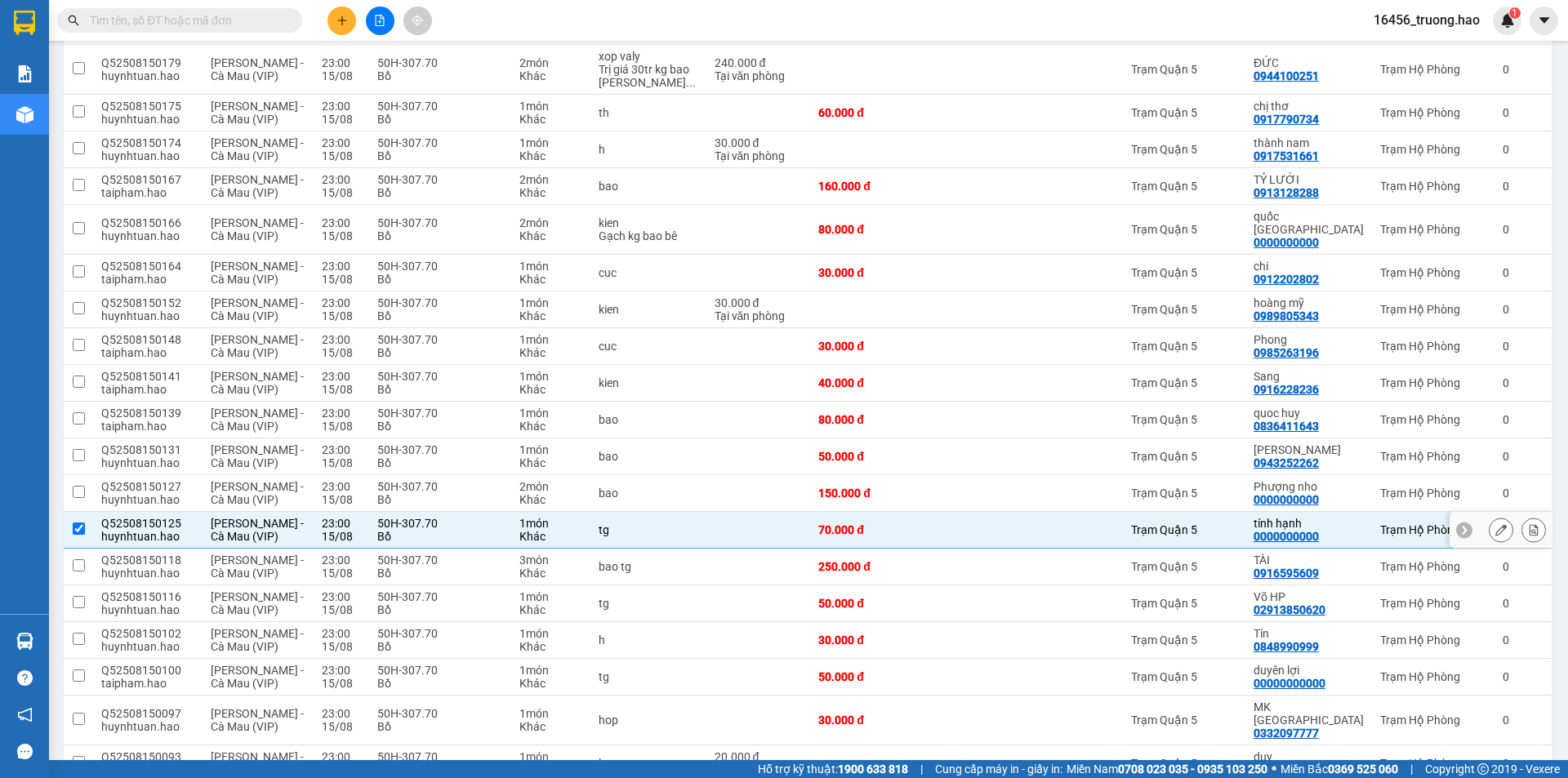
click at [1109, 512] on td at bounding box center [1071, 530] width 105 height 36
checkbox input "false"
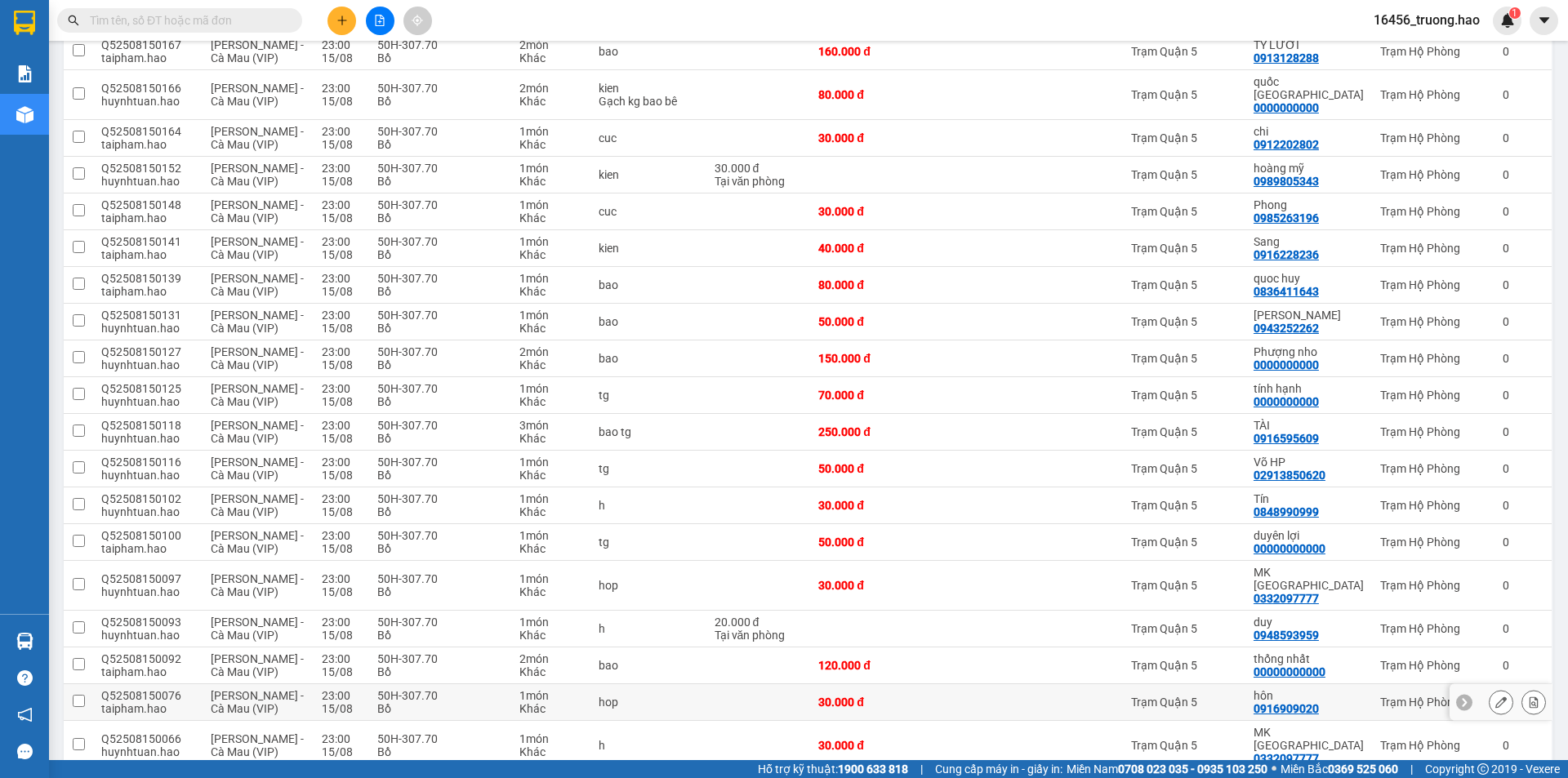
scroll to position [1126, 0]
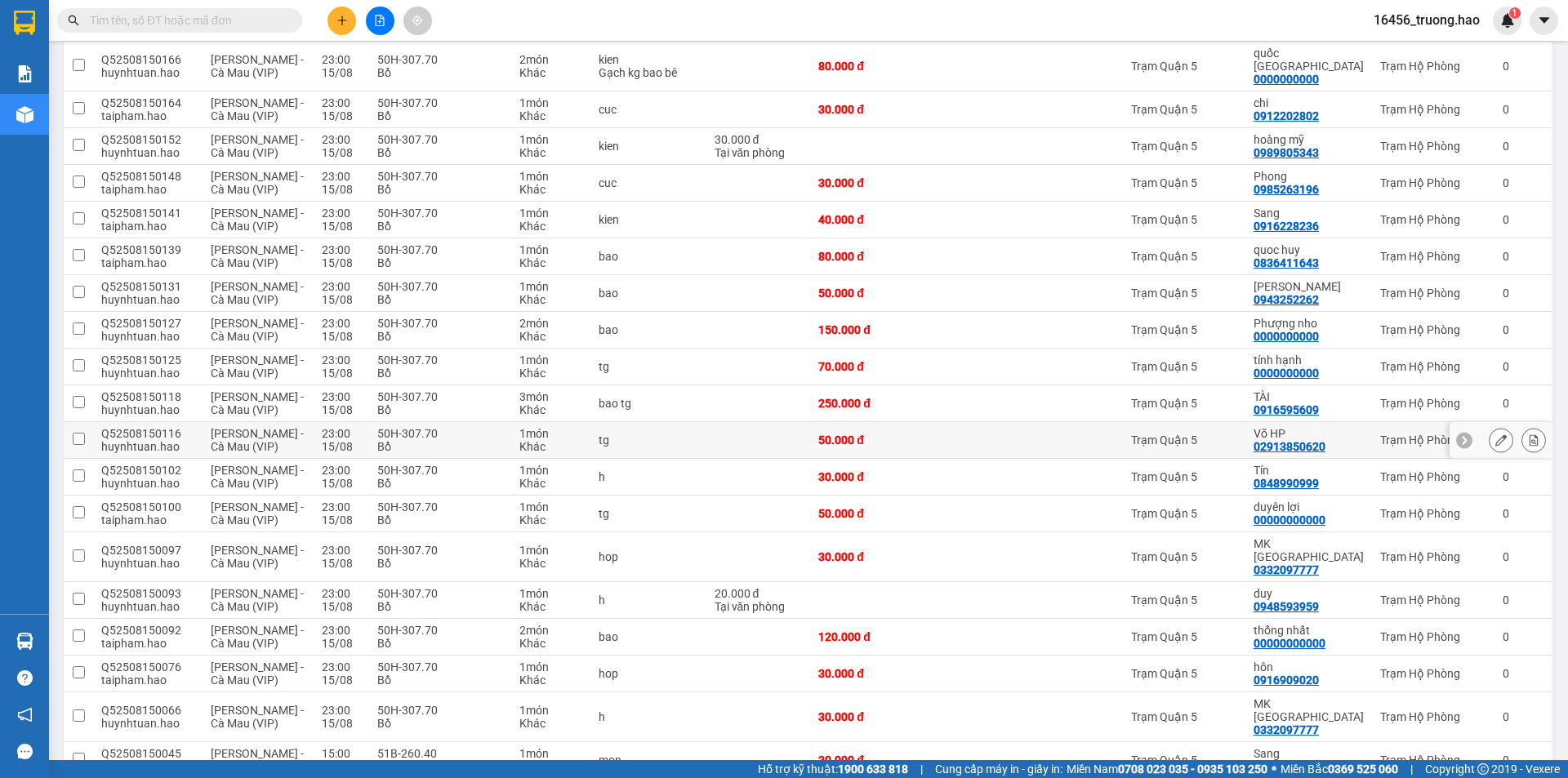
click at [1282, 427] on div "Võ HP" at bounding box center [1308, 434] width 110 height 13
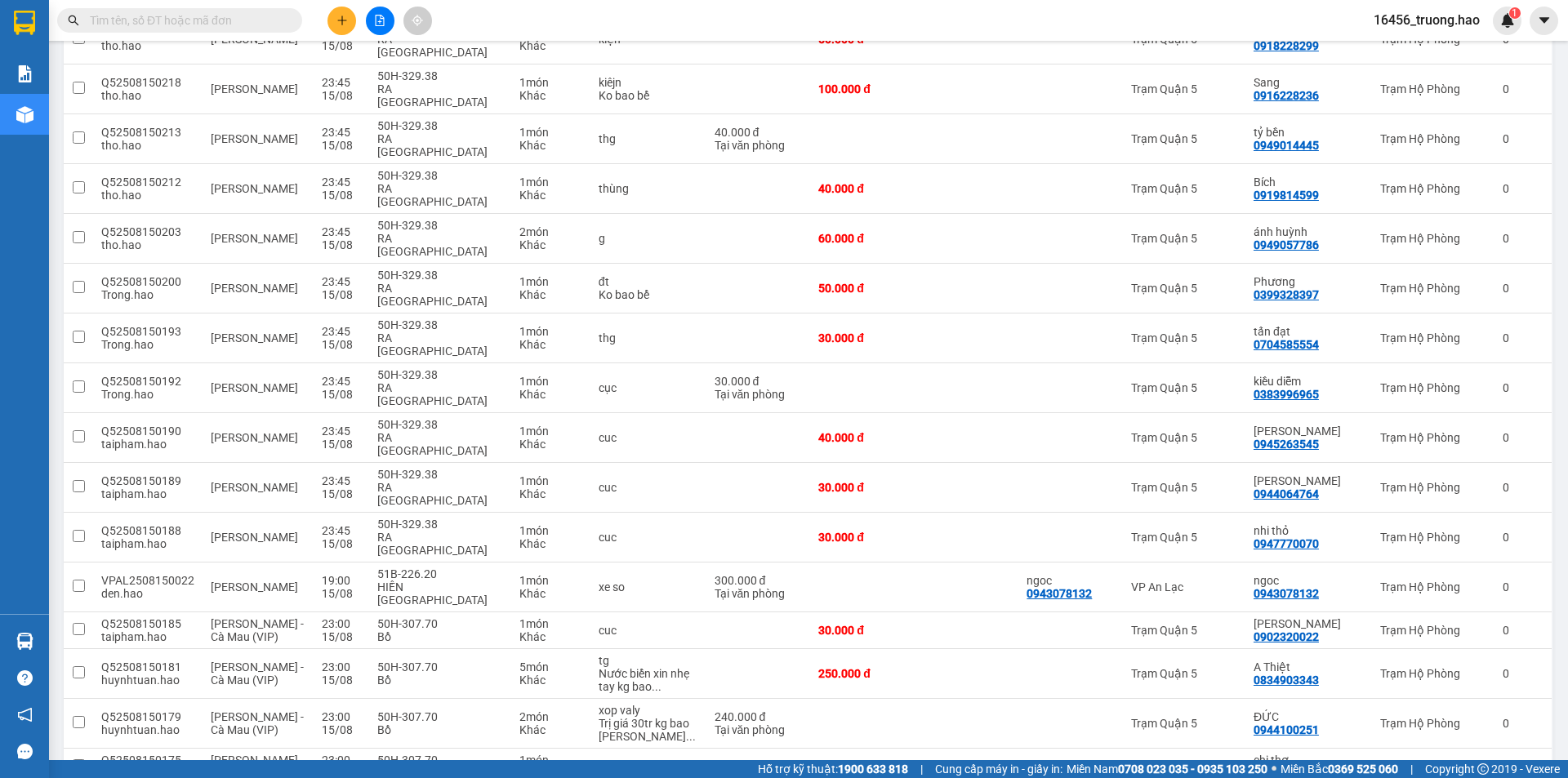
scroll to position [65, 0]
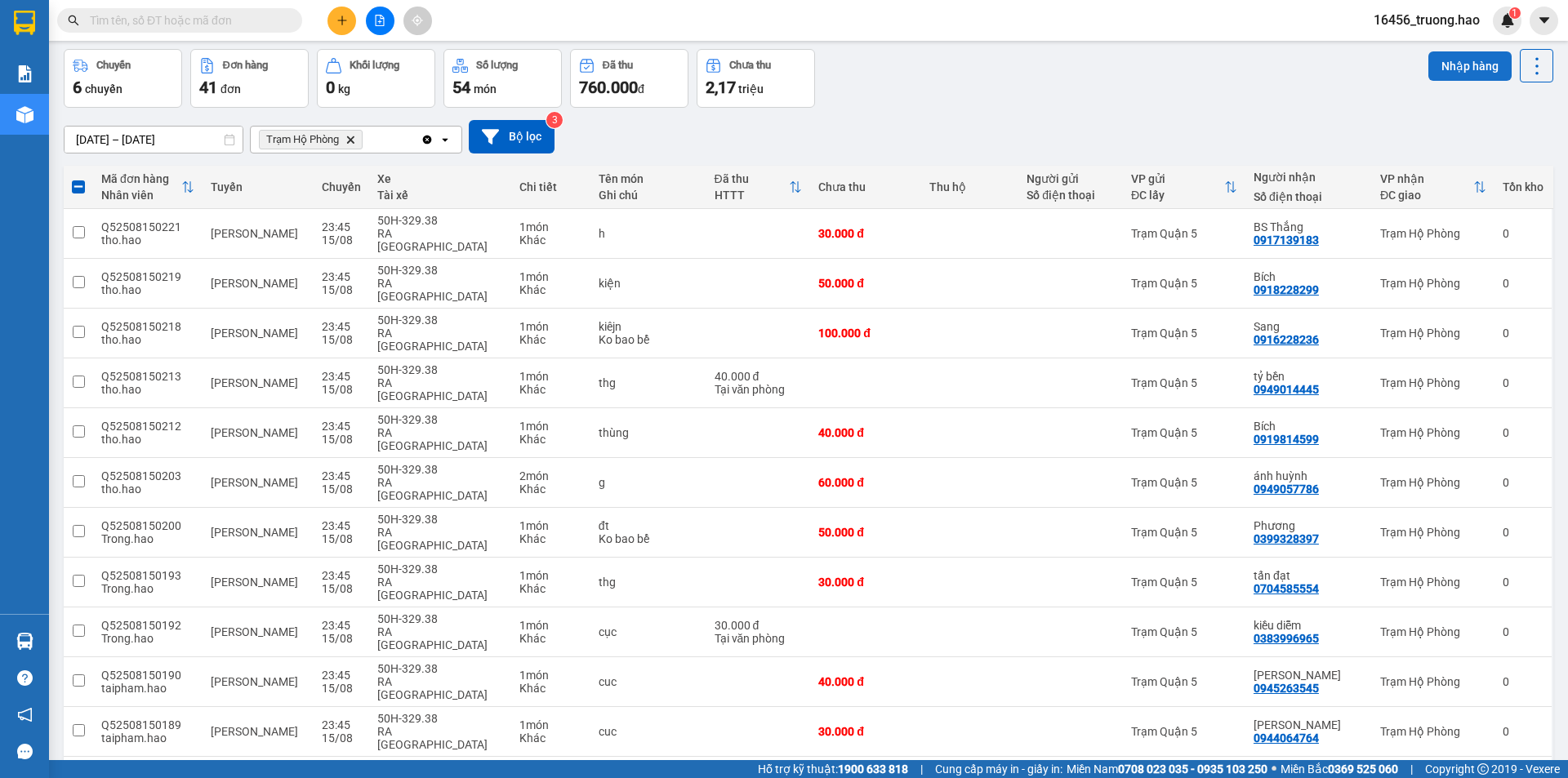
click at [1450, 60] on button "Nhập hàng" at bounding box center [1471, 66] width 84 height 29
checkbox input "false"
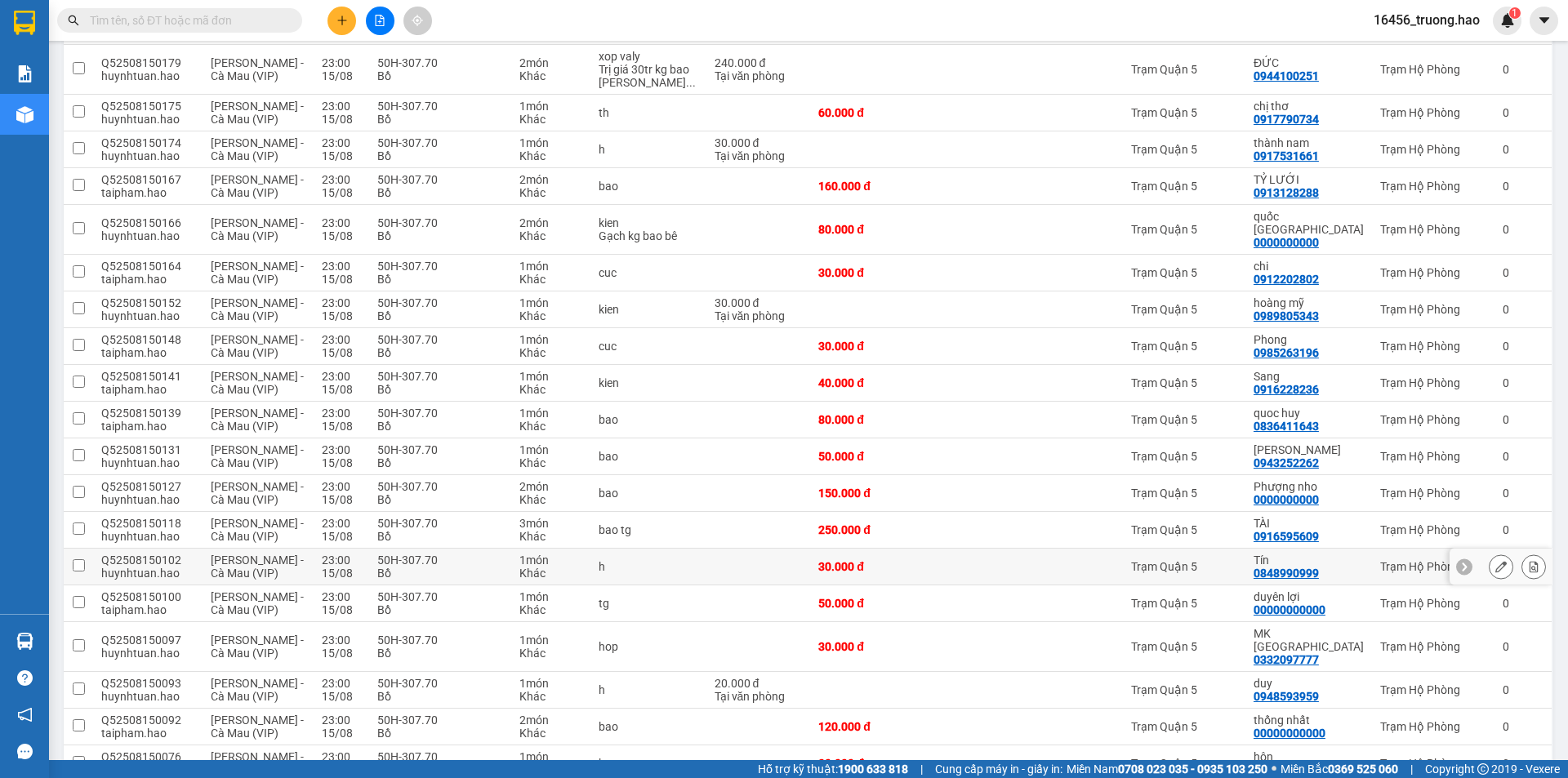
scroll to position [1044, 0]
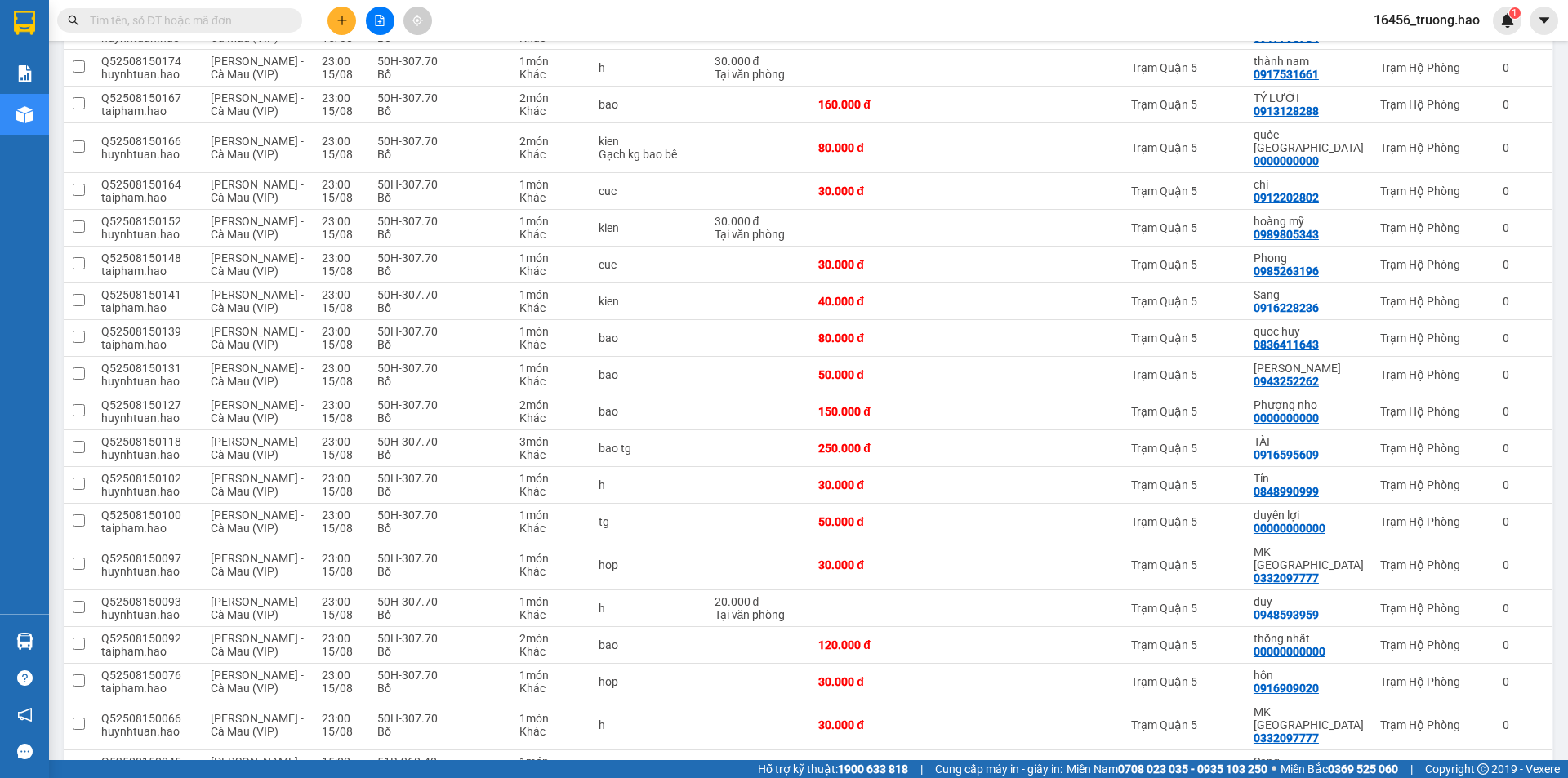
checkbox input "true"
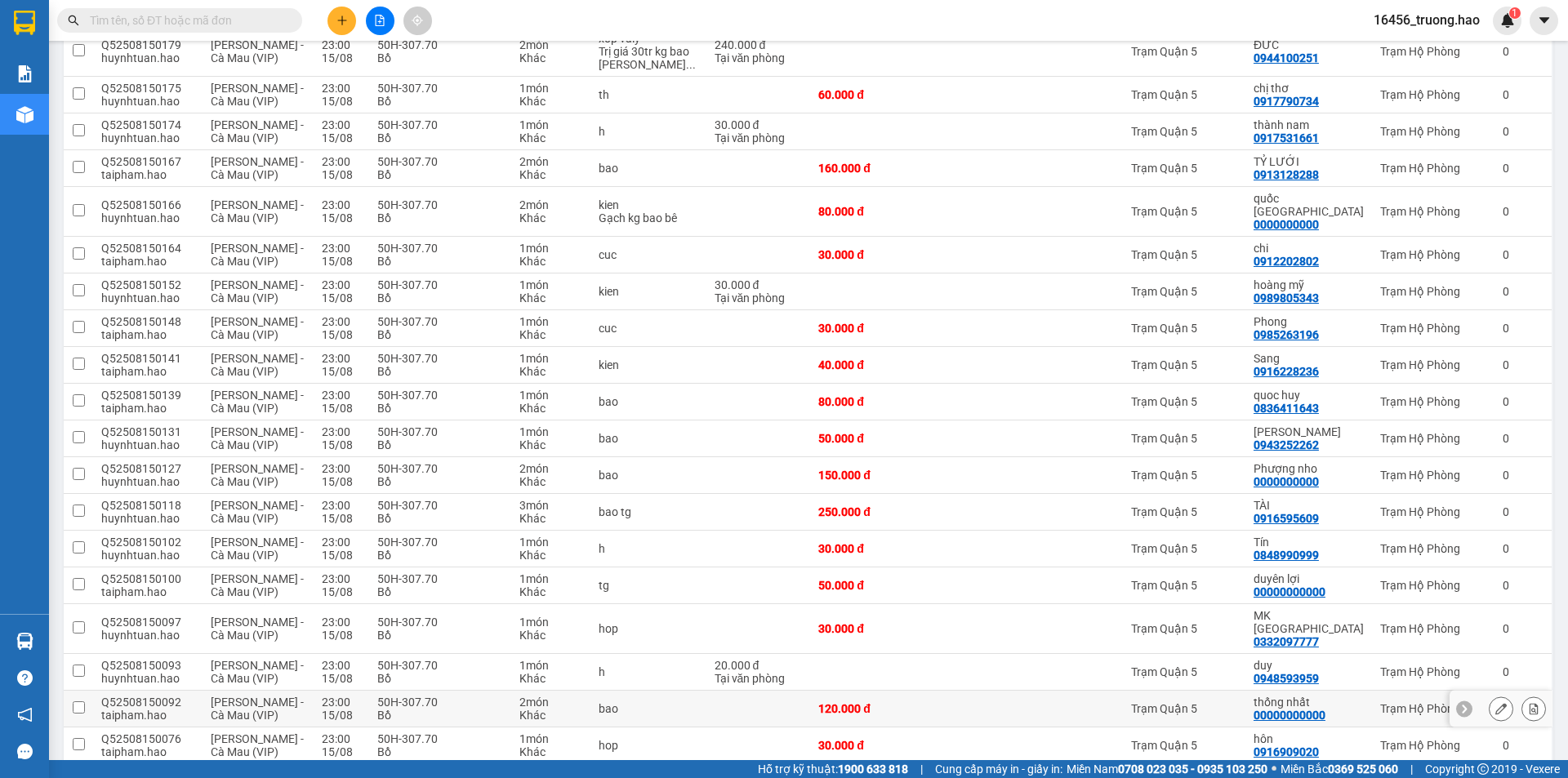
scroll to position [882, 0]
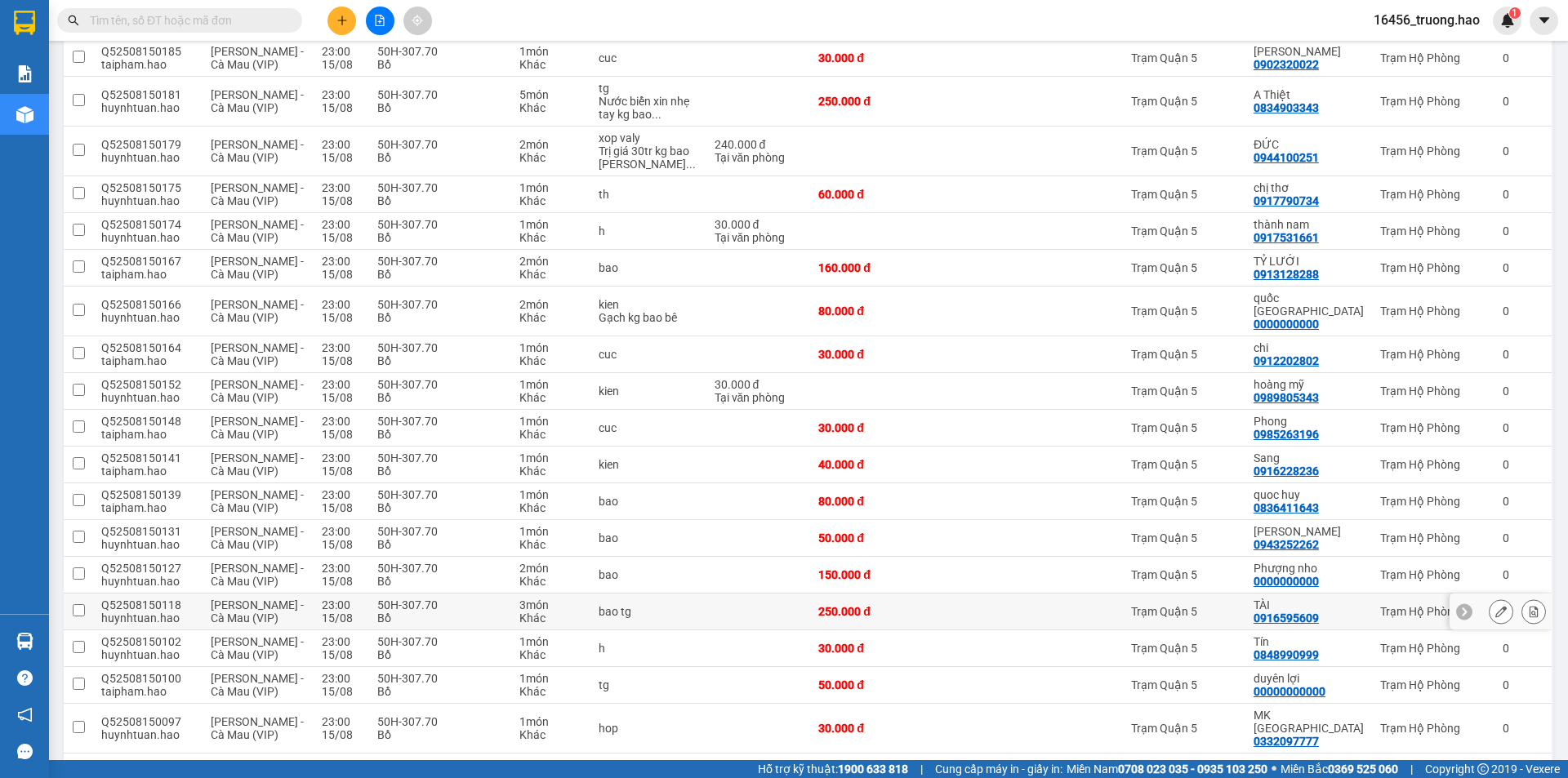
click at [1064, 605] on div at bounding box center [1071, 612] width 88 height 13
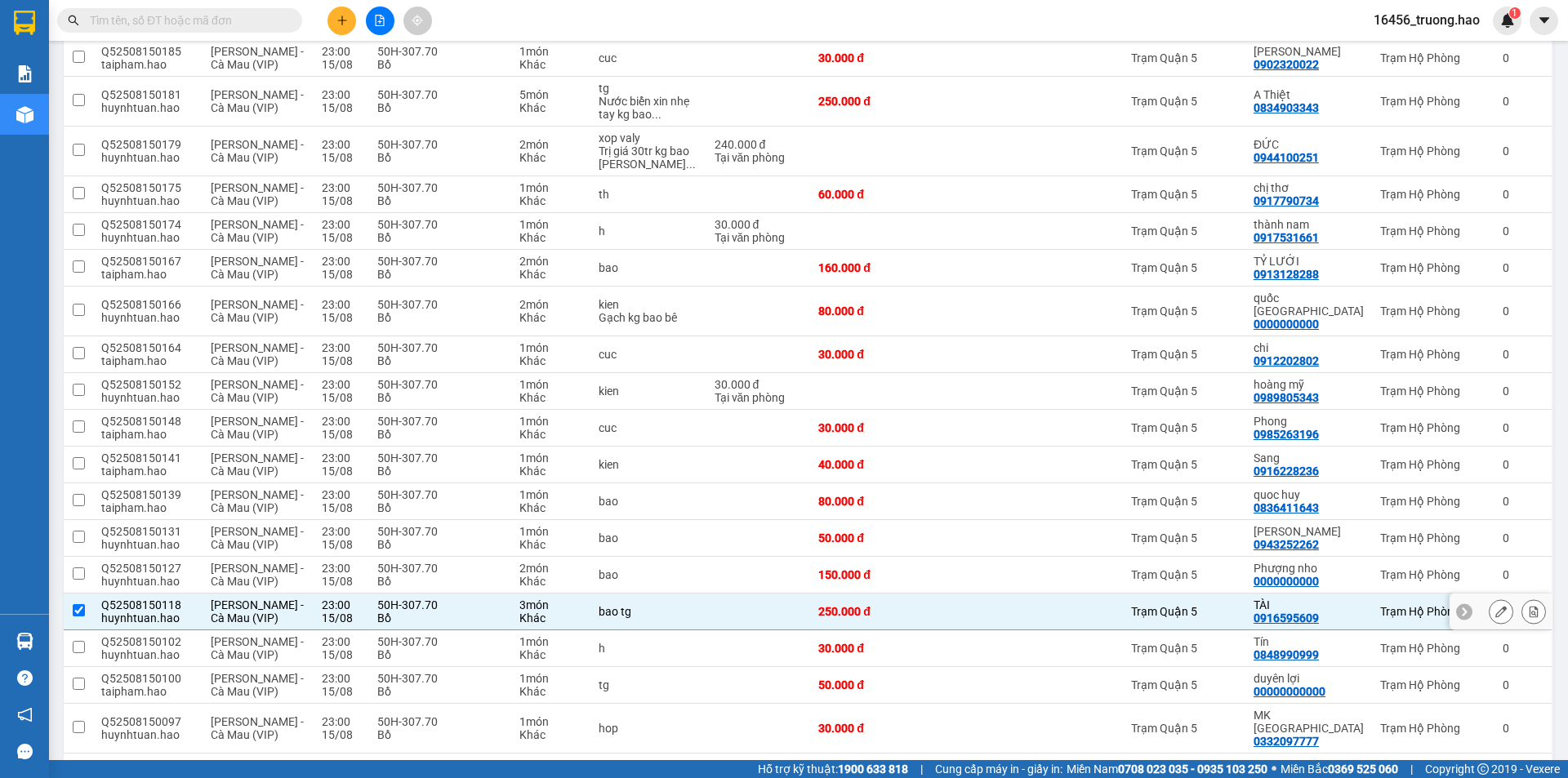
click at [1064, 605] on div at bounding box center [1071, 612] width 88 height 13
checkbox input "false"
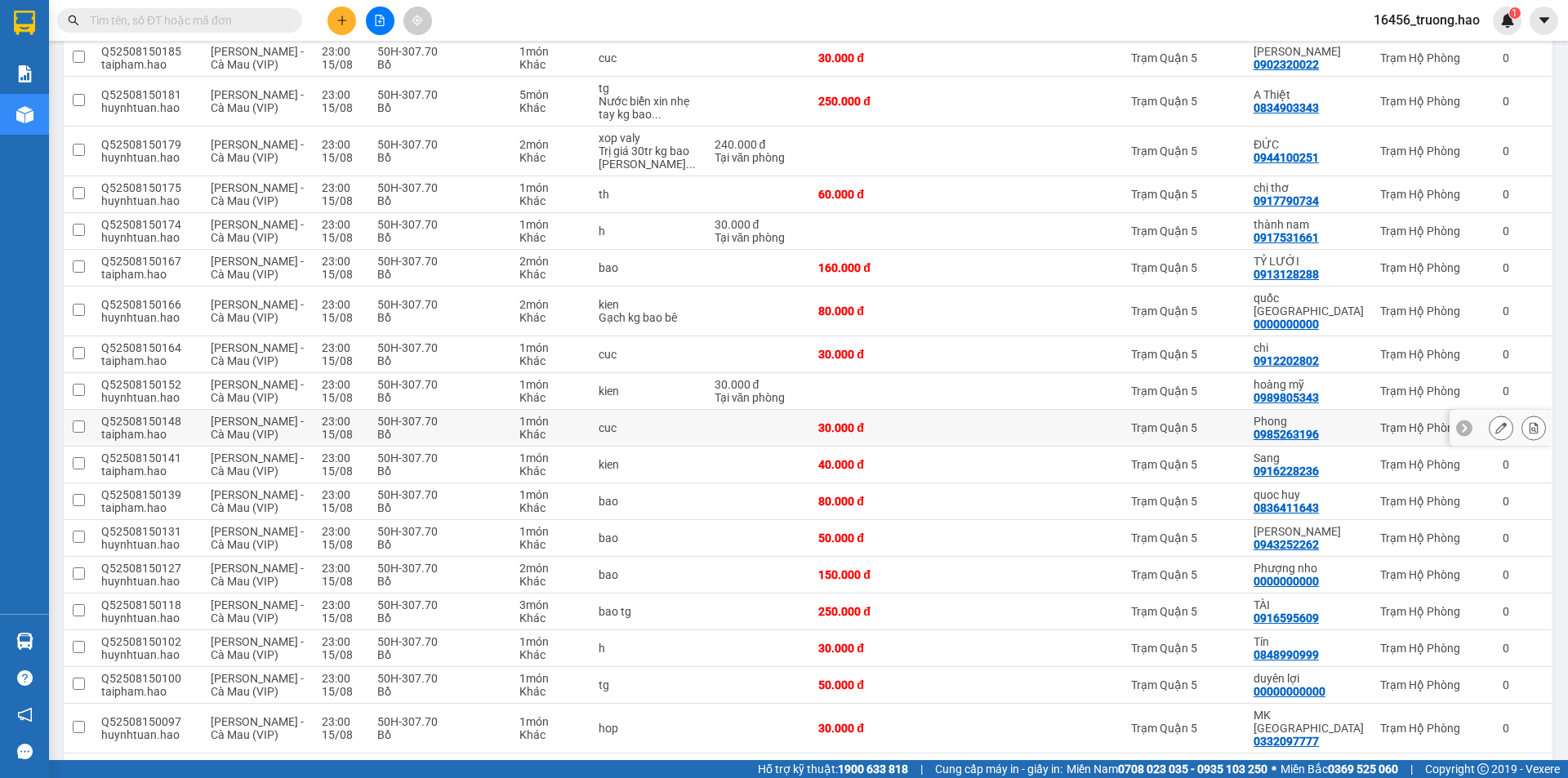
click at [769, 410] on td at bounding box center [758, 428] width 105 height 36
checkbox input "true"
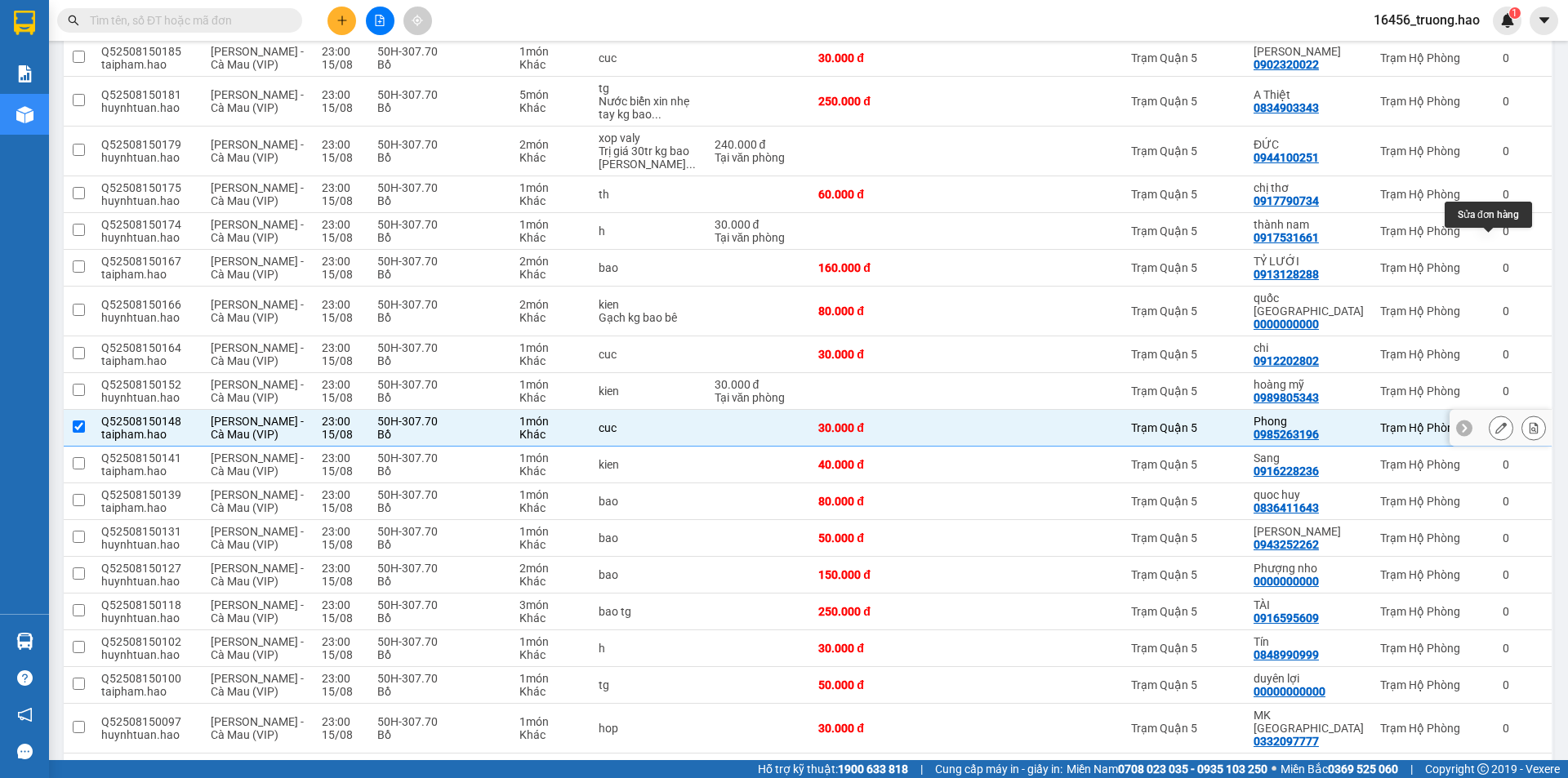
click at [1490, 414] on button at bounding box center [1501, 428] width 23 height 28
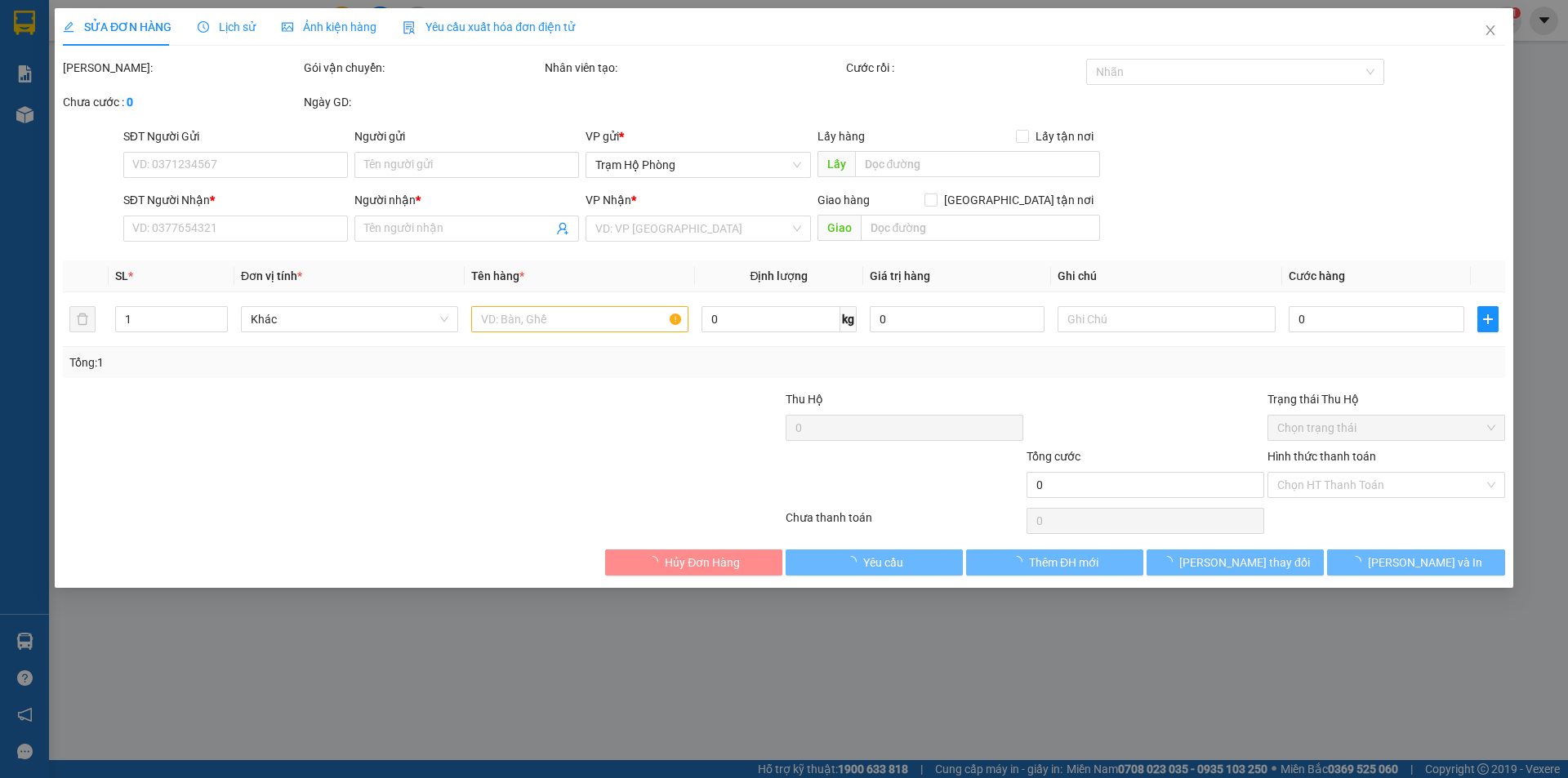
type input "0985263196"
type input "Phong"
type input "30.000"
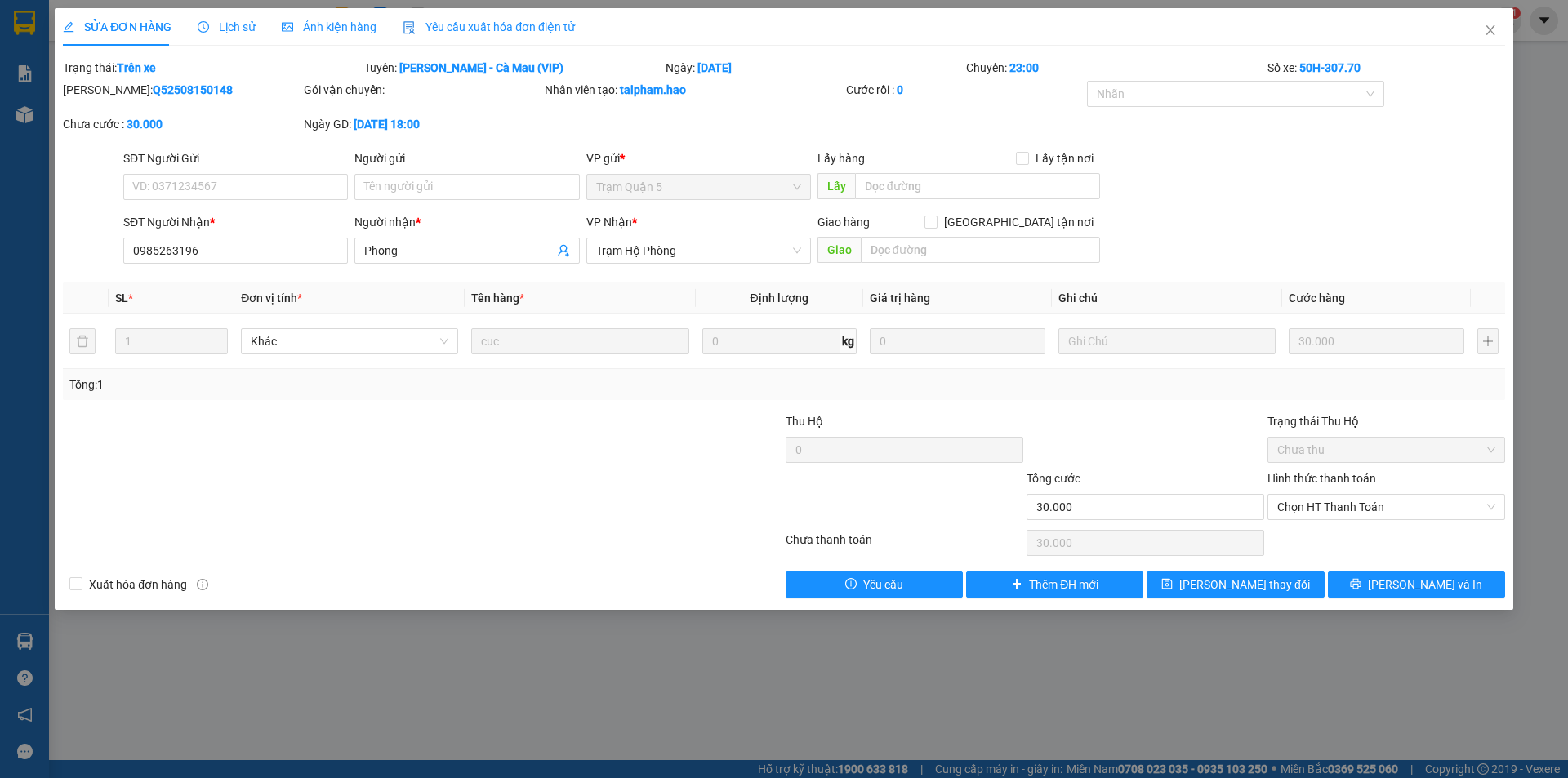
click at [338, 25] on span "Ảnh kiện hàng" at bounding box center [329, 26] width 95 height 13
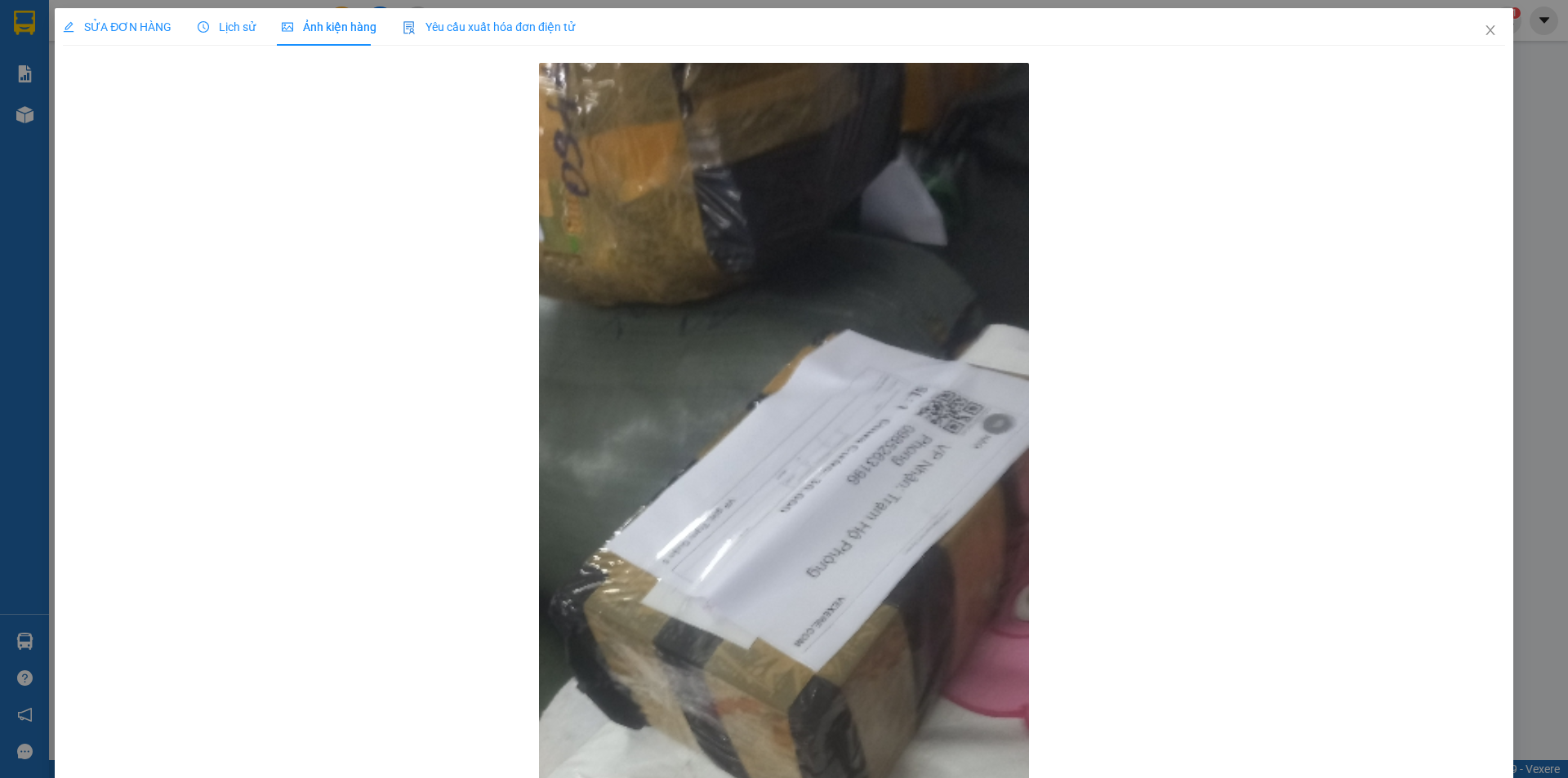
click at [135, 21] on span "SỬA ĐƠN HÀNG" at bounding box center [117, 26] width 109 height 13
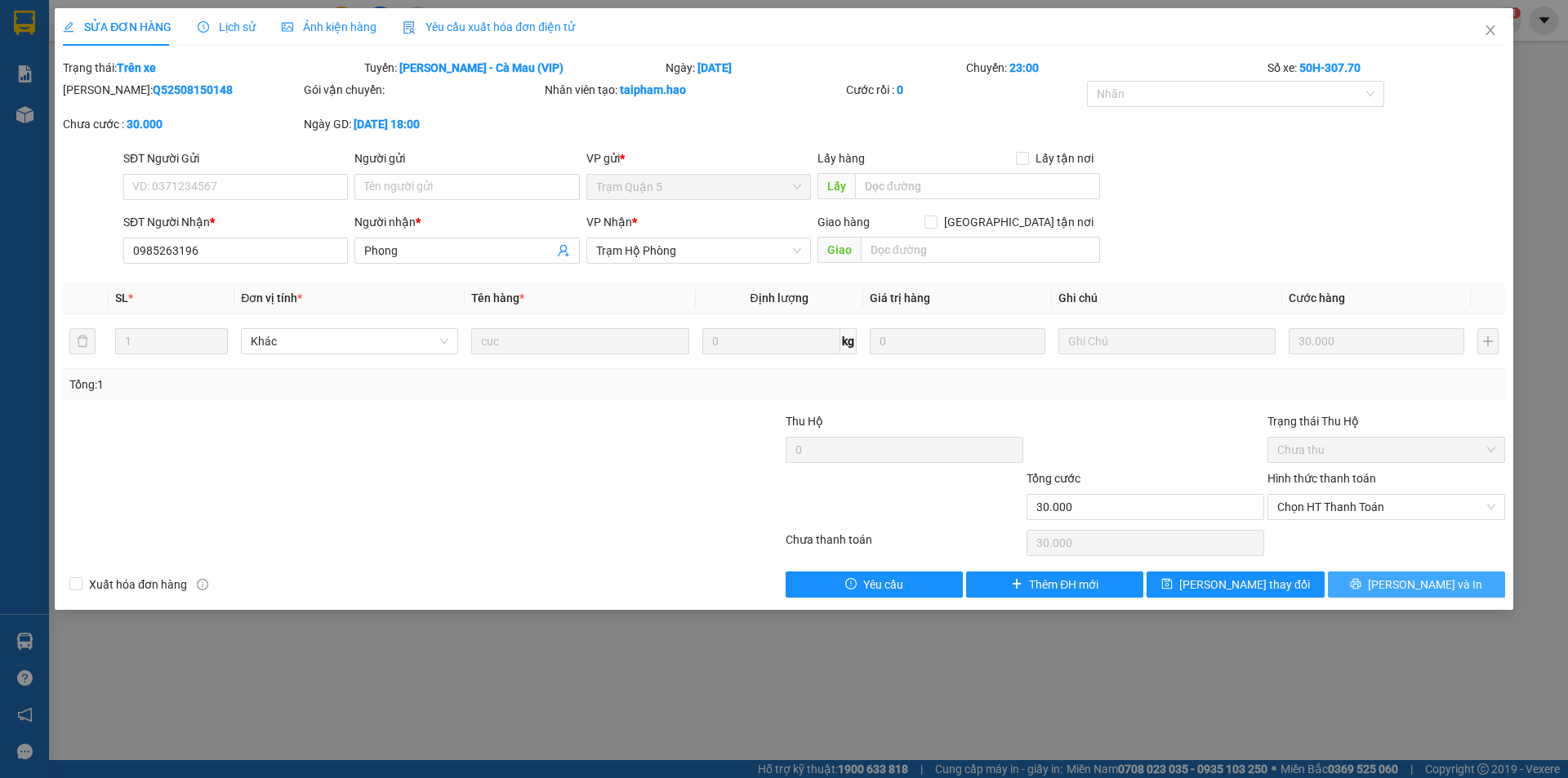
click at [1436, 578] on span "[PERSON_NAME] và In" at bounding box center [1425, 584] width 115 height 18
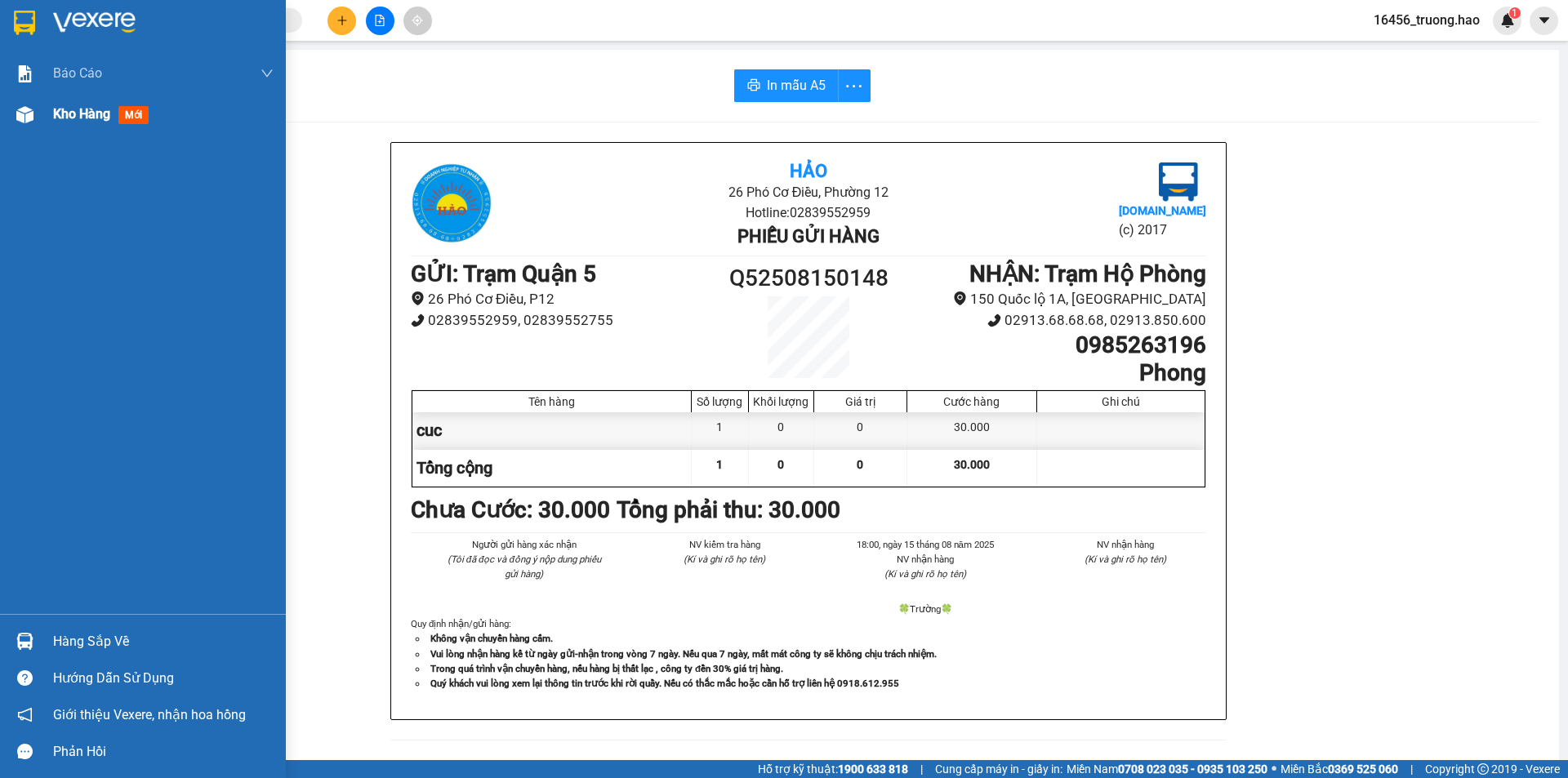
click at [104, 110] on span "Kho hàng" at bounding box center [81, 114] width 57 height 15
